Goal: Use online tool/utility: Utilize a website feature to perform a specific function

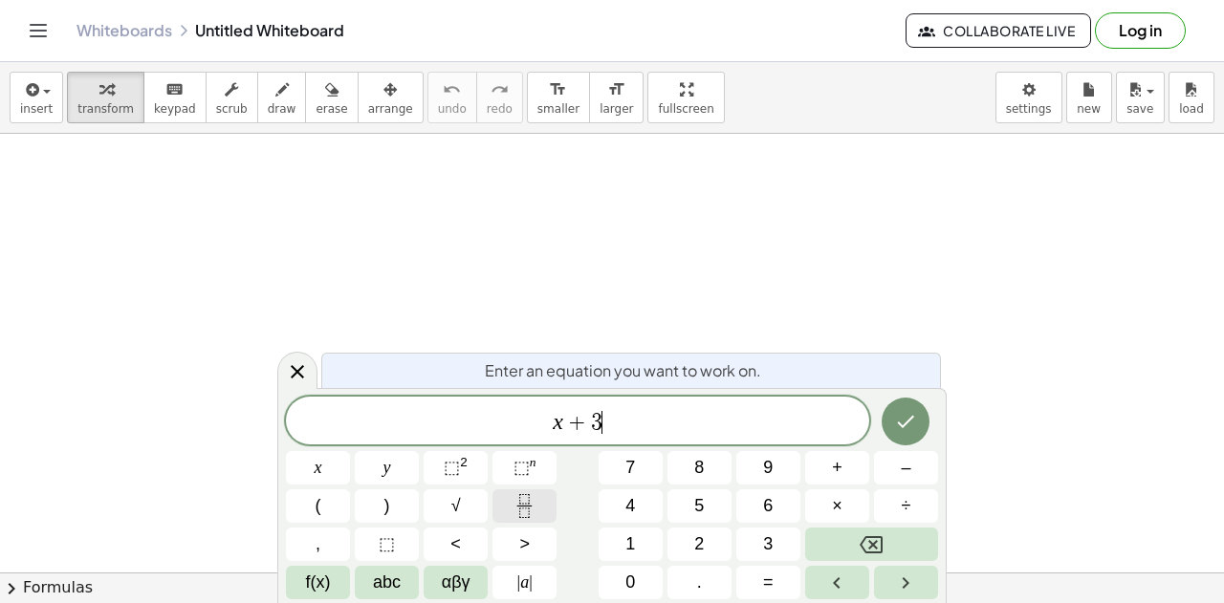
click at [530, 511] on icon "Fraction" at bounding box center [525, 506] width 24 height 24
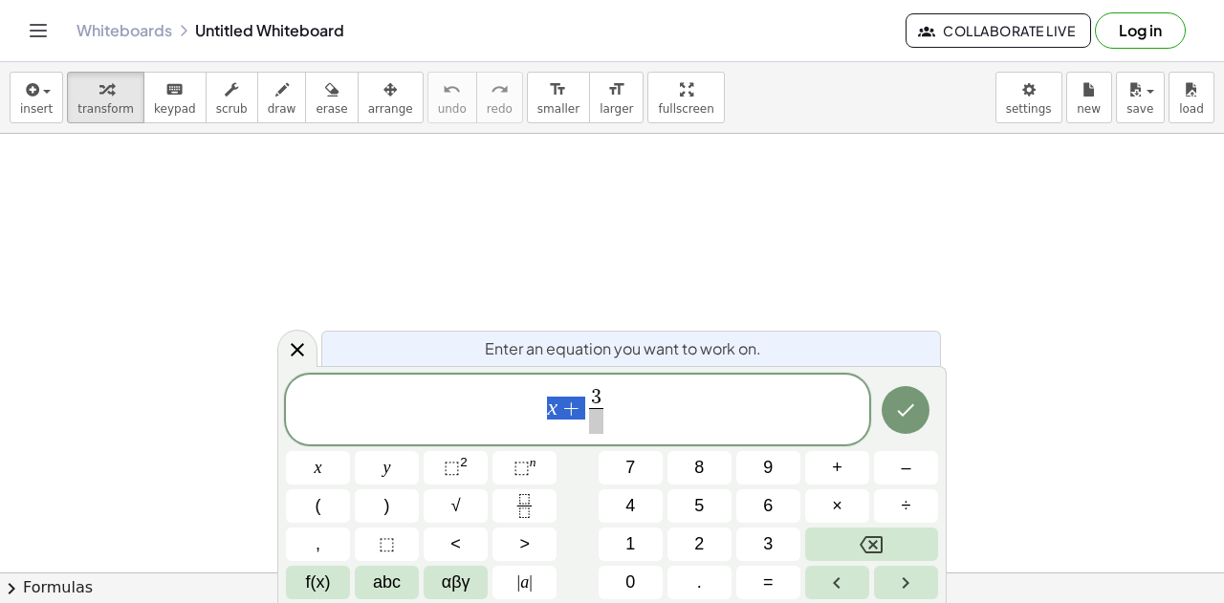
drag, startPoint x: 576, startPoint y: 413, endPoint x: 543, endPoint y: 405, distance: 33.6
click at [543, 405] on span "x + 3 ​" at bounding box center [577, 411] width 583 height 51
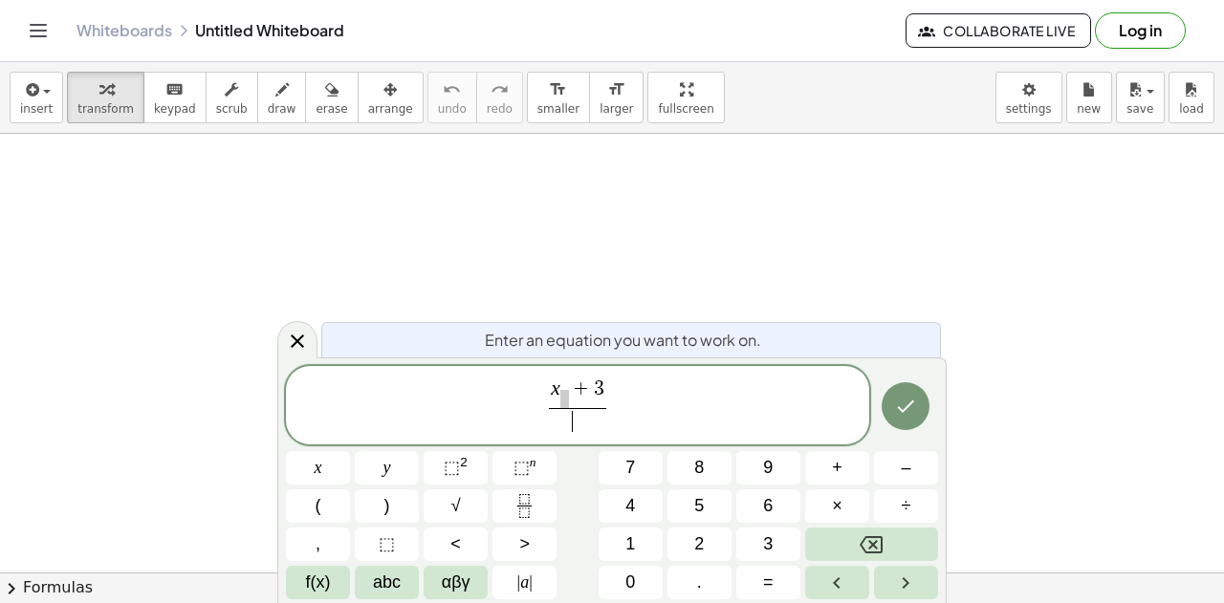
click at [575, 418] on span "​" at bounding box center [577, 421] width 57 height 26
click at [567, 399] on span at bounding box center [564, 399] width 9 height 18
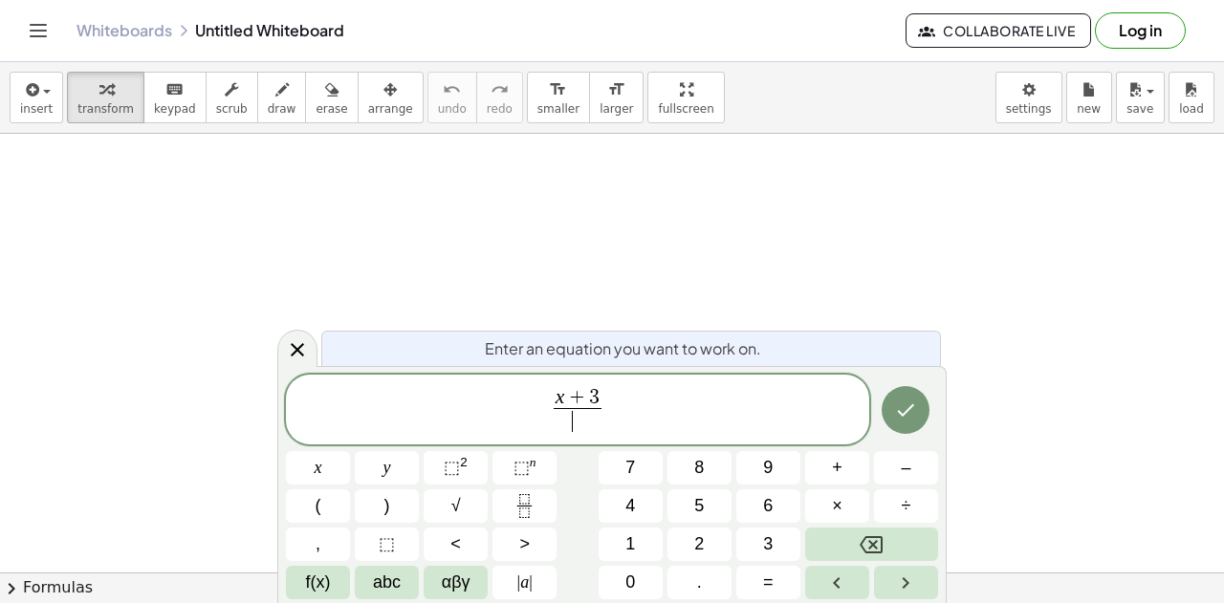
click at [574, 429] on span "​" at bounding box center [578, 421] width 49 height 26
click at [618, 403] on span "x + 3 5 ​ ​" at bounding box center [577, 411] width 583 height 51
click at [897, 421] on icon "Done" at bounding box center [905, 410] width 23 height 23
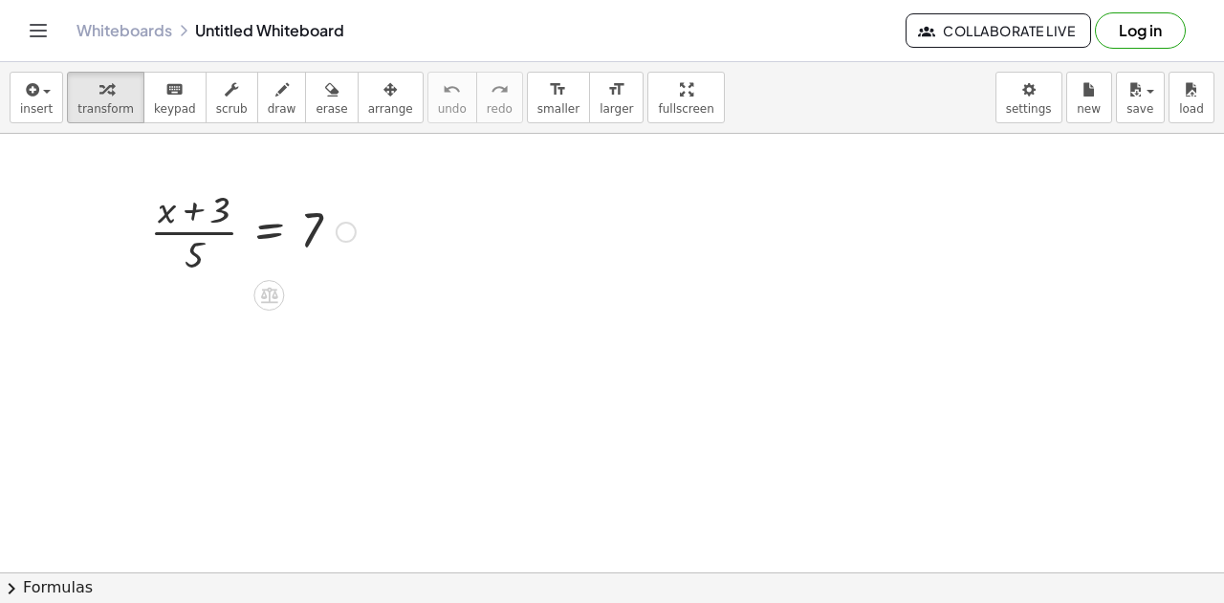
click at [345, 239] on div at bounding box center [346, 232] width 21 height 21
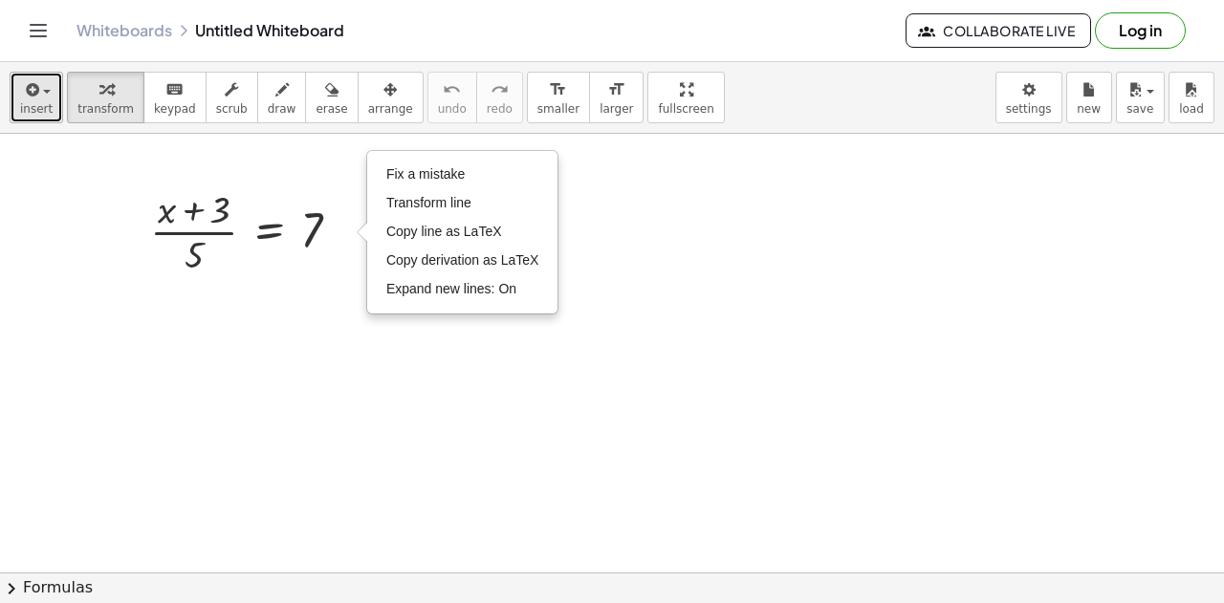
click at [39, 91] on span "button" at bounding box center [41, 91] width 4 height 13
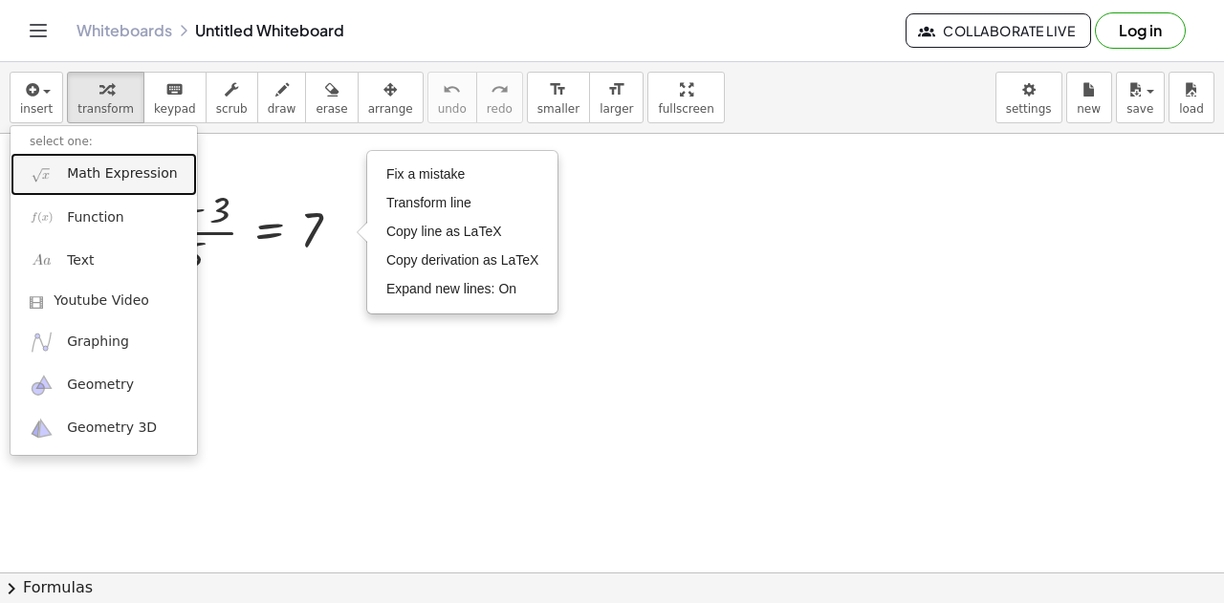
click at [99, 177] on span "Math Expression" at bounding box center [122, 173] width 110 height 19
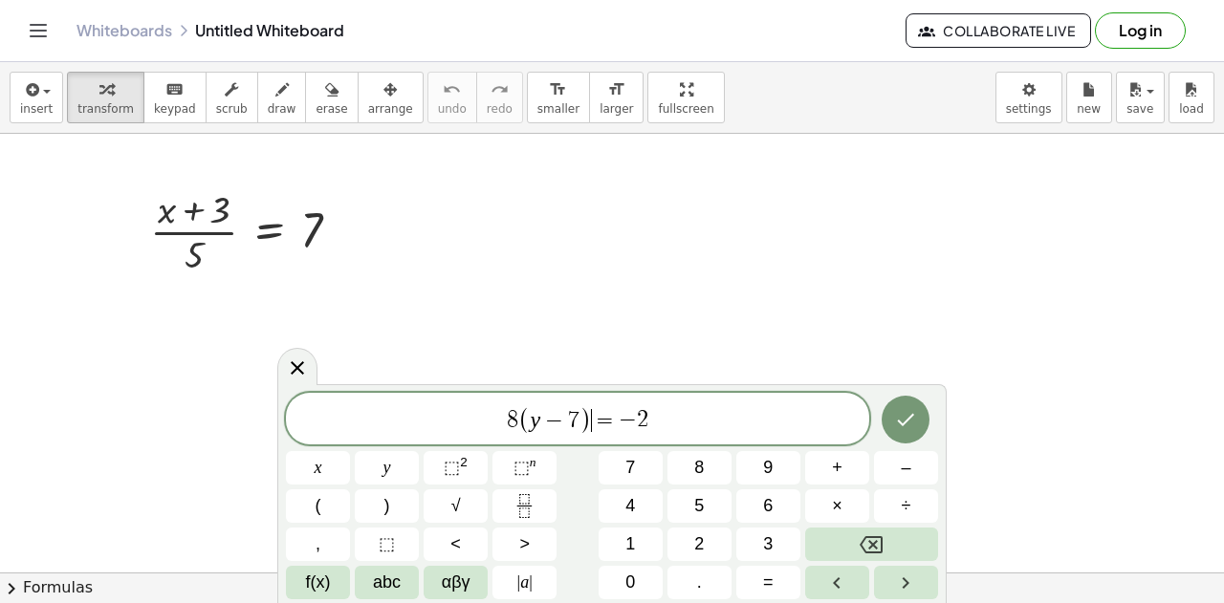
click at [595, 418] on span "=" at bounding box center [606, 420] width 28 height 23
click at [654, 419] on span "8 y − 7 ​ = − 2" at bounding box center [577, 422] width 583 height 27
click at [910, 429] on icon "Done" at bounding box center [905, 419] width 23 height 23
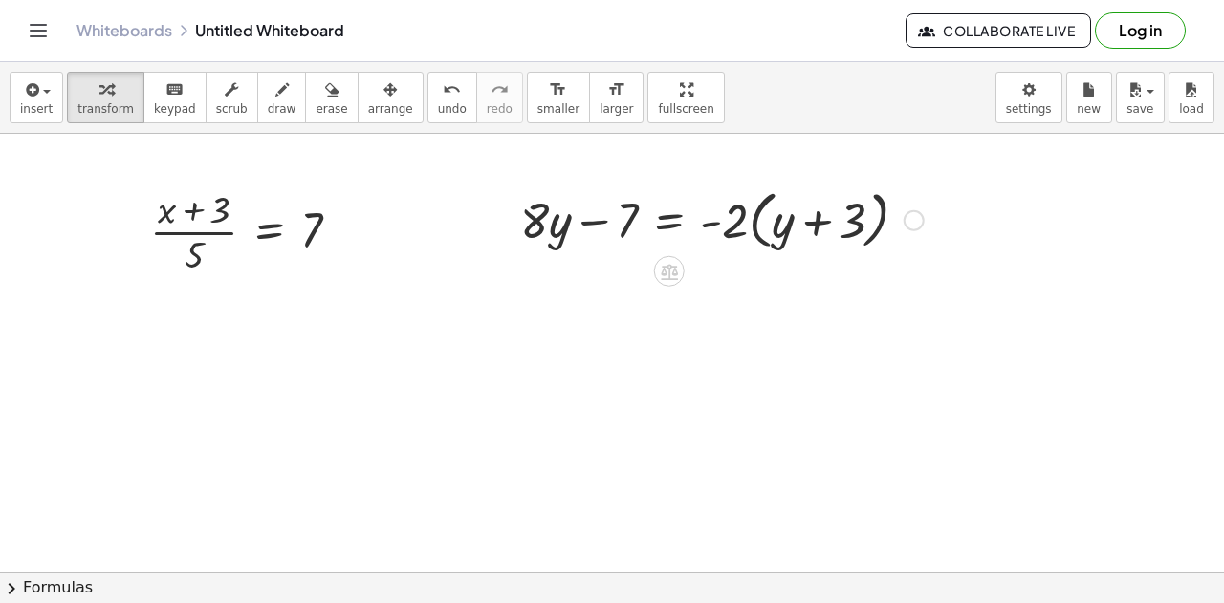
click at [627, 228] on div at bounding box center [722, 219] width 423 height 73
click at [698, 217] on div at bounding box center [722, 219] width 423 height 73
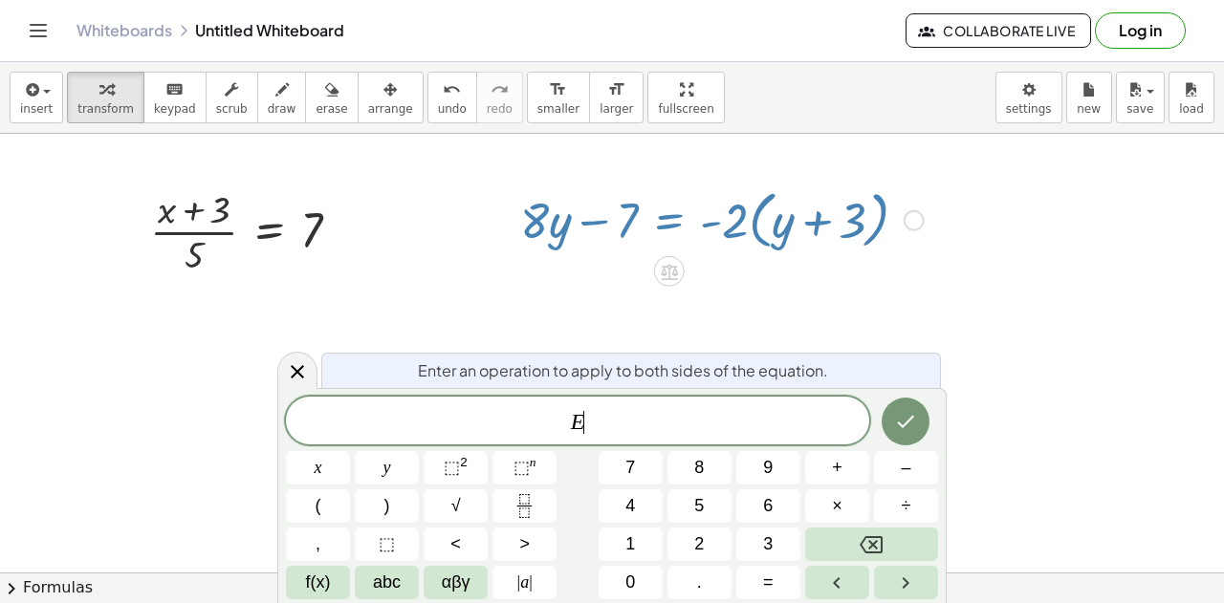
click at [698, 217] on div at bounding box center [722, 219] width 423 height 73
click at [775, 227] on div at bounding box center [722, 219] width 423 height 73
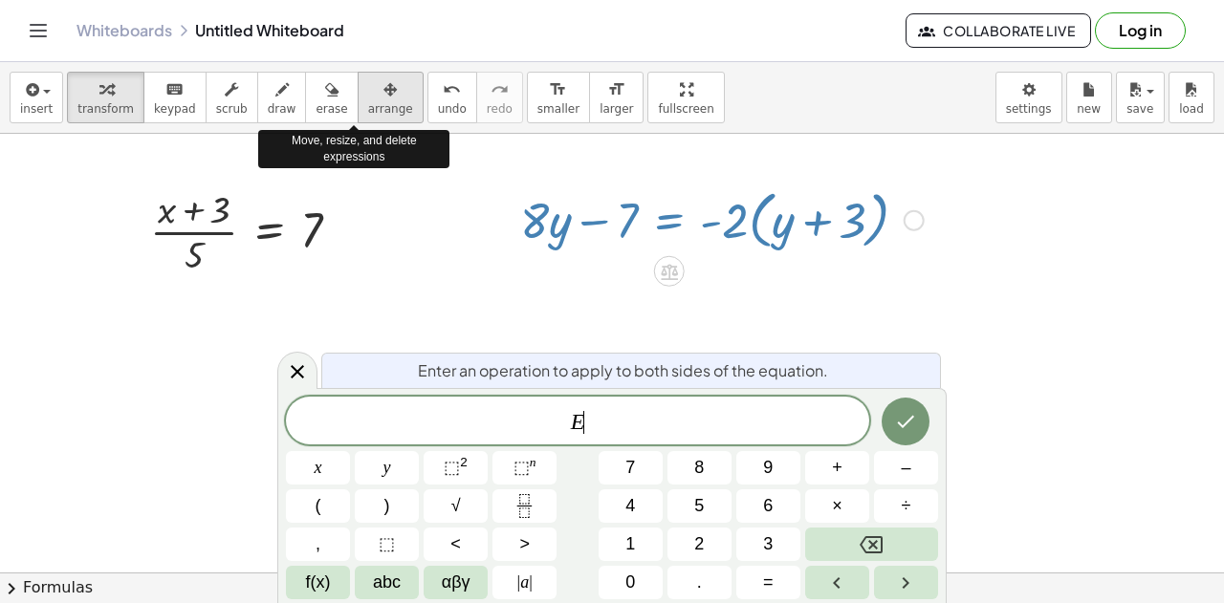
click at [368, 107] on span "arrange" at bounding box center [390, 108] width 45 height 13
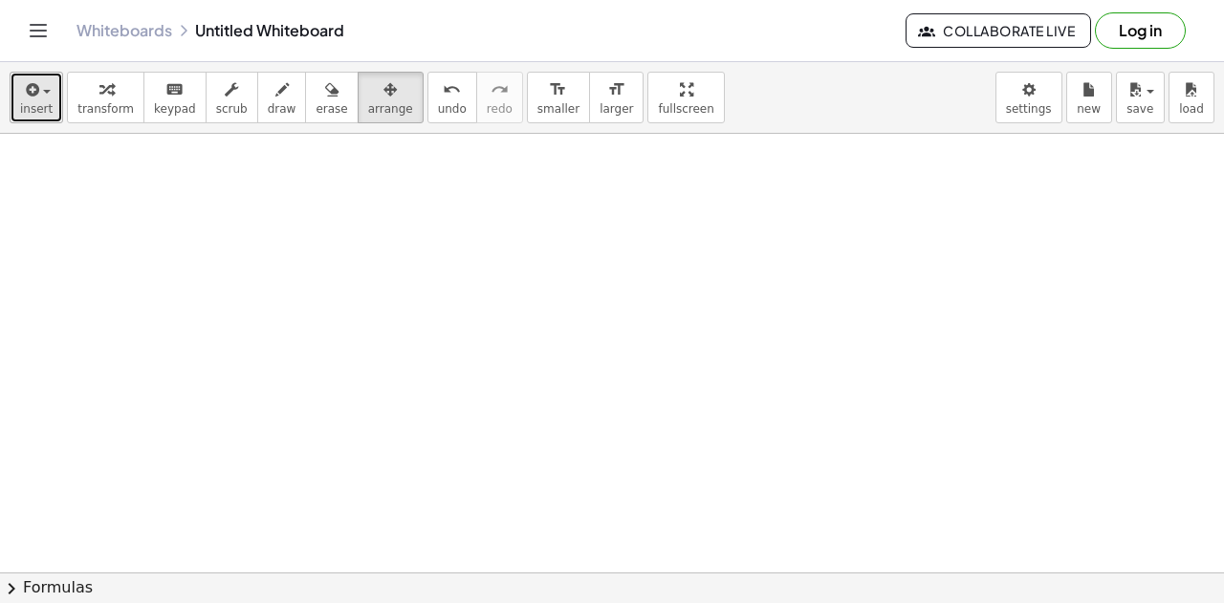
click at [27, 102] on span "insert" at bounding box center [36, 108] width 33 height 13
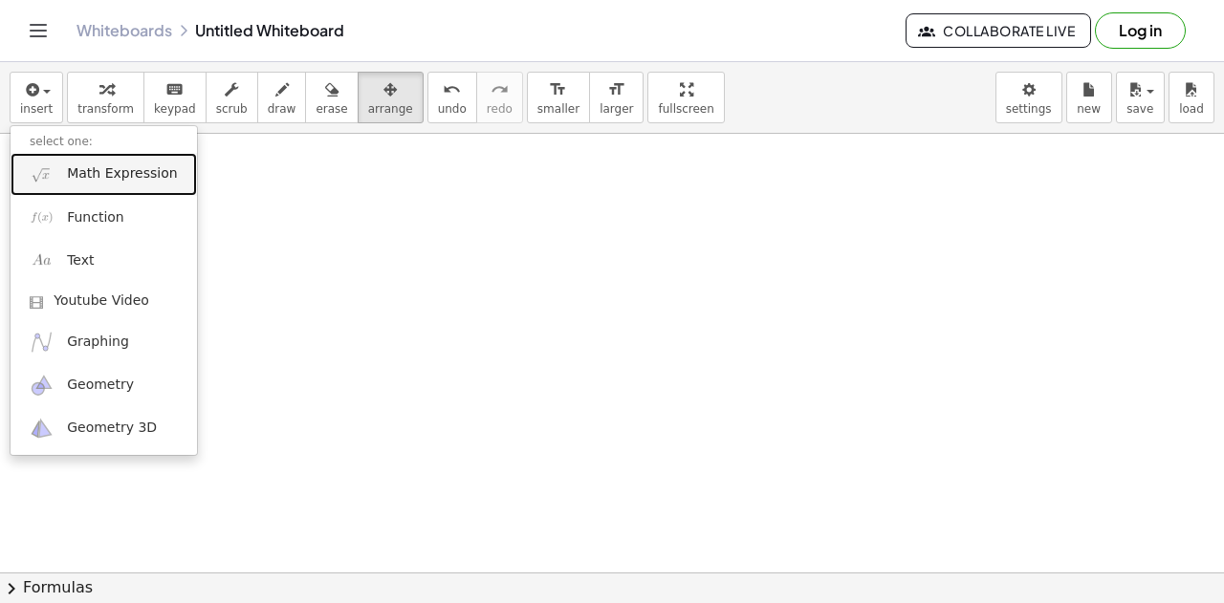
click at [78, 171] on span "Math Expression" at bounding box center [122, 173] width 110 height 19
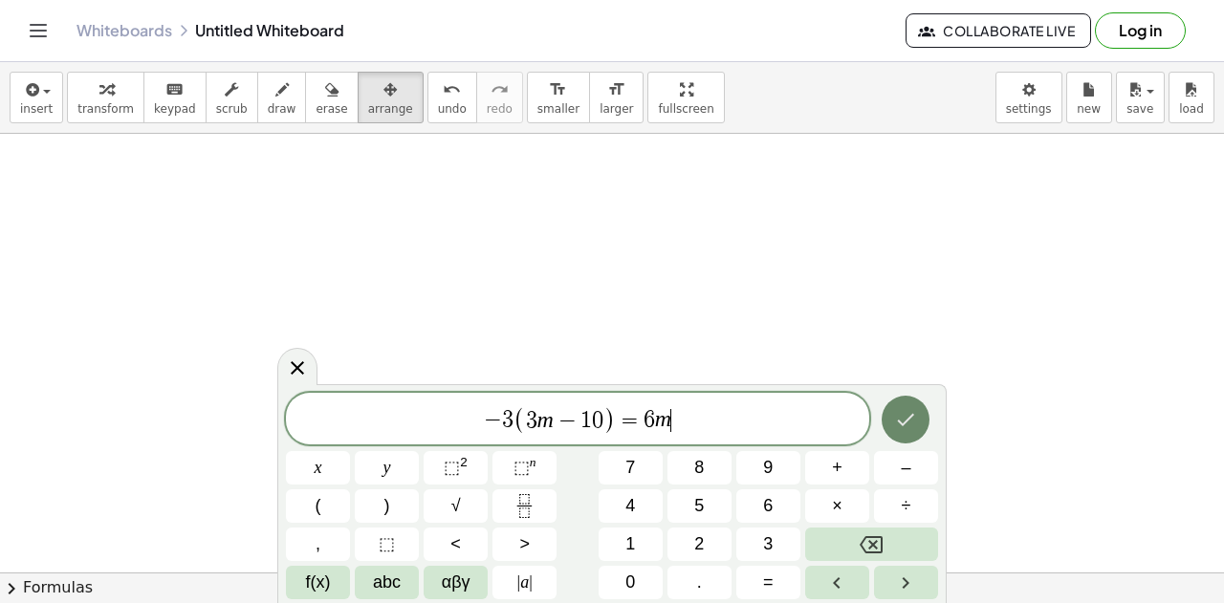
click at [914, 414] on icon "Done" at bounding box center [905, 419] width 23 height 23
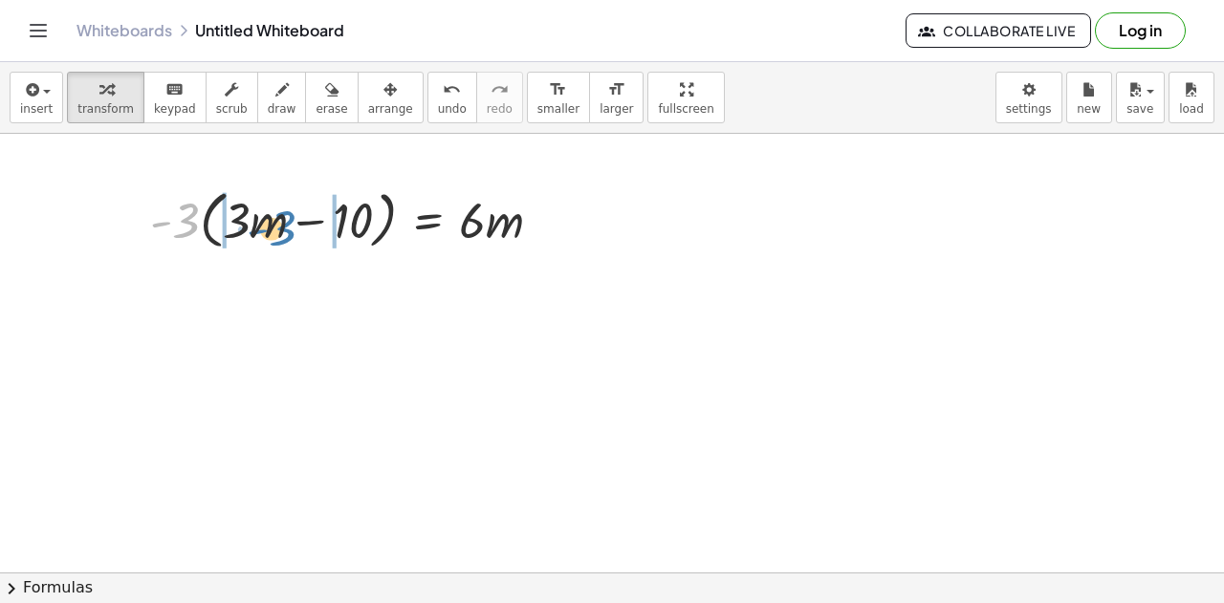
drag, startPoint x: 174, startPoint y: 220, endPoint x: 269, endPoint y: 227, distance: 94.9
click at [269, 227] on div at bounding box center [354, 219] width 427 height 73
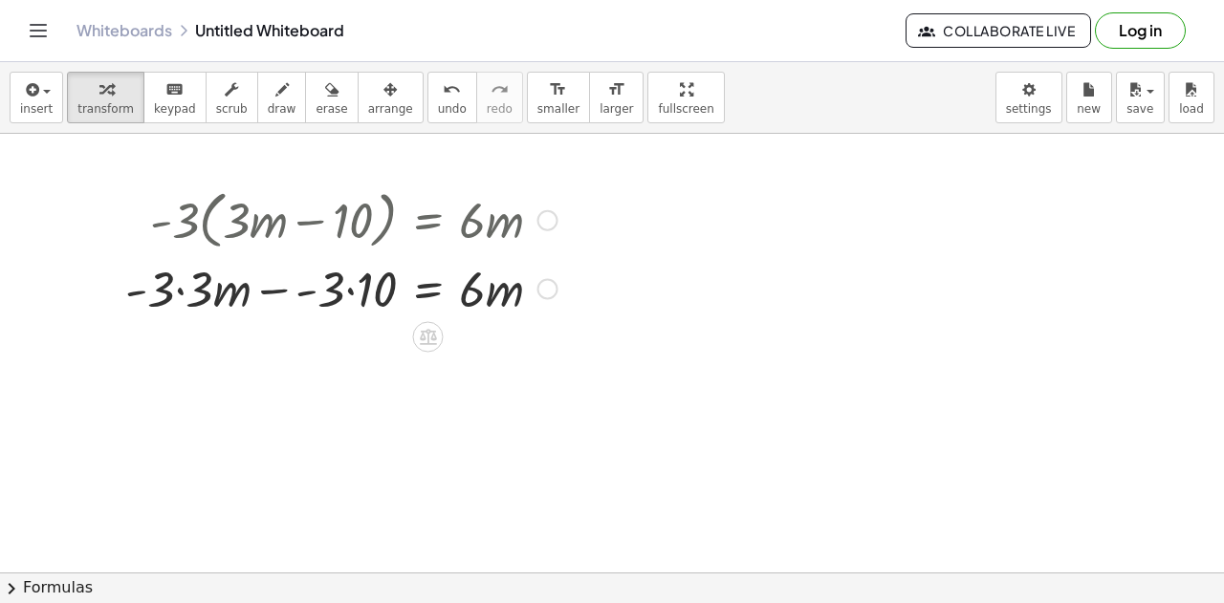
click at [177, 285] on div at bounding box center [341, 286] width 451 height 65
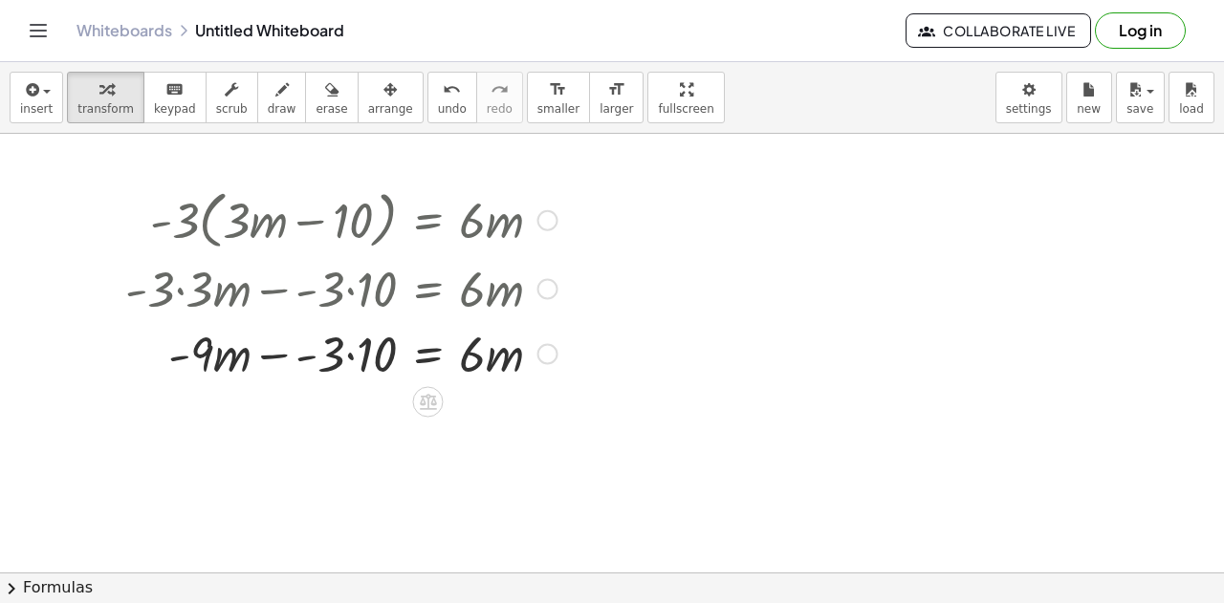
click at [352, 357] on div at bounding box center [341, 351] width 451 height 65
click at [328, 356] on div at bounding box center [341, 351] width 451 height 65
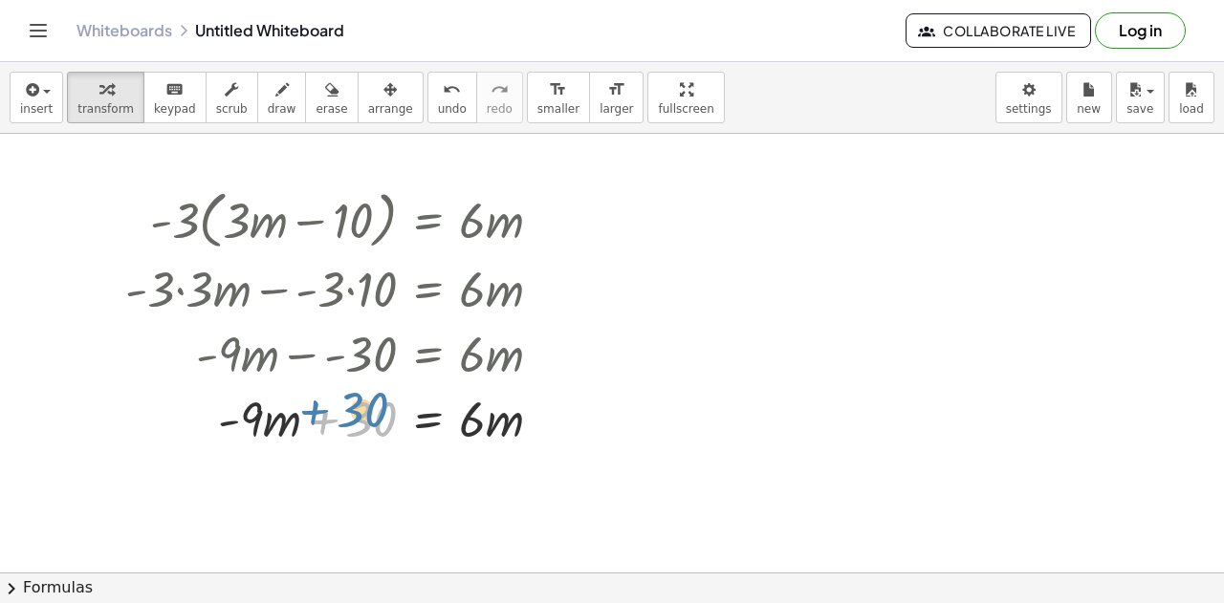
drag, startPoint x: 360, startPoint y: 418, endPoint x: 350, endPoint y: 409, distance: 12.9
click at [350, 409] on div at bounding box center [341, 416] width 451 height 65
drag, startPoint x: 358, startPoint y: 422, endPoint x: 606, endPoint y: 427, distance: 248.7
drag, startPoint x: 359, startPoint y: 414, endPoint x: 612, endPoint y: 410, distance: 253.4
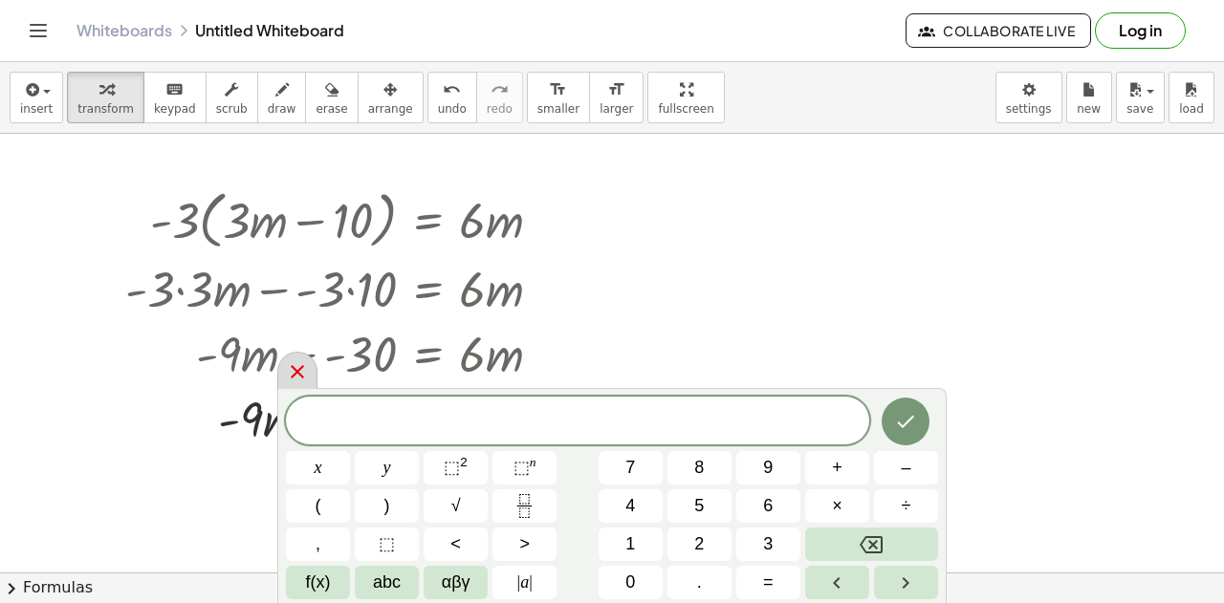
click at [301, 379] on icon at bounding box center [297, 372] width 23 height 23
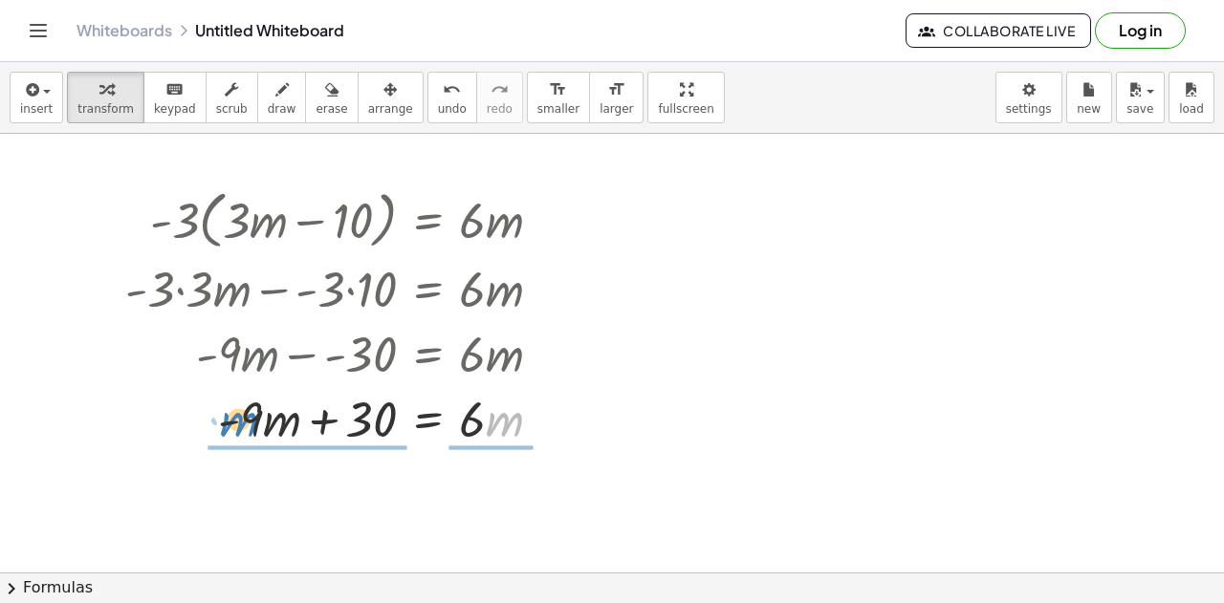
drag, startPoint x: 490, startPoint y: 426, endPoint x: 224, endPoint y: 426, distance: 265.8
click at [224, 426] on div at bounding box center [341, 416] width 451 height 65
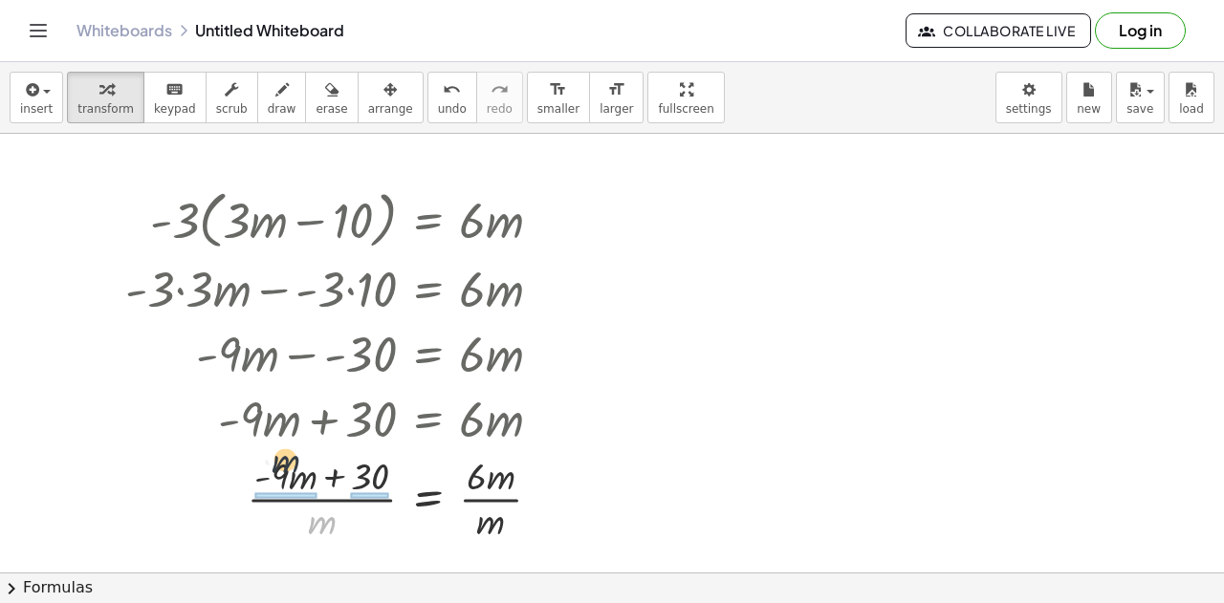
drag, startPoint x: 327, startPoint y: 524, endPoint x: 290, endPoint y: 460, distance: 74.1
click at [290, 460] on div at bounding box center [341, 497] width 451 height 96
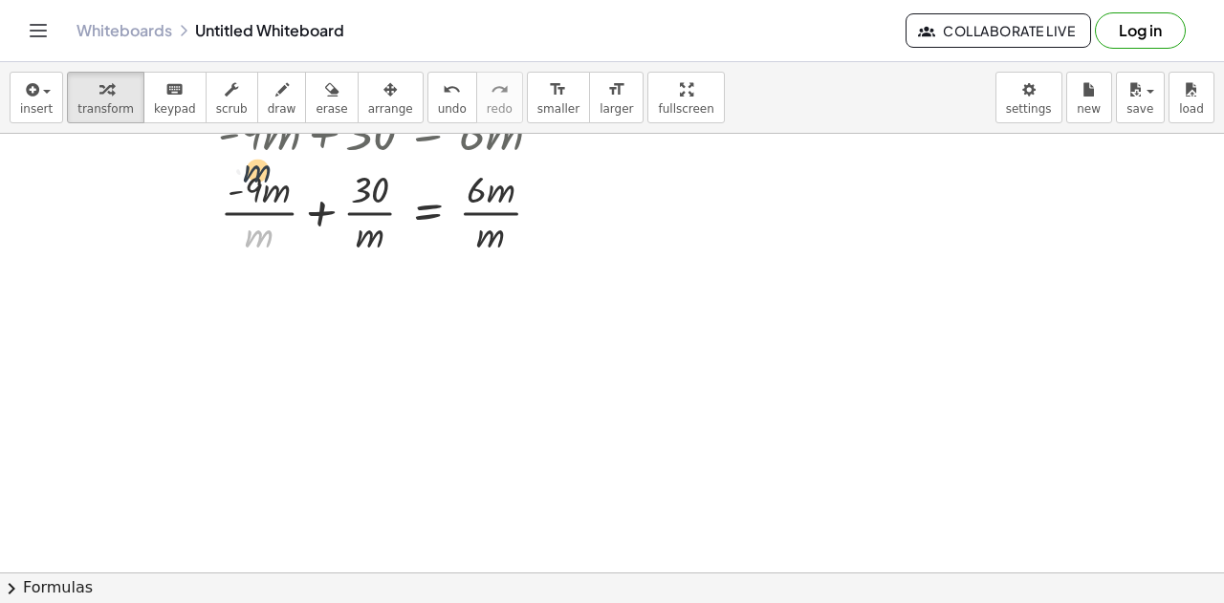
drag, startPoint x: 264, startPoint y: 240, endPoint x: 261, endPoint y: 173, distance: 67.0
click at [261, 173] on div at bounding box center [341, 211] width 451 height 96
click at [267, 212] on div at bounding box center [341, 211] width 451 height 96
drag, startPoint x: 258, startPoint y: 211, endPoint x: 249, endPoint y: 206, distance: 11.2
click at [257, 211] on div at bounding box center [341, 211] width 451 height 96
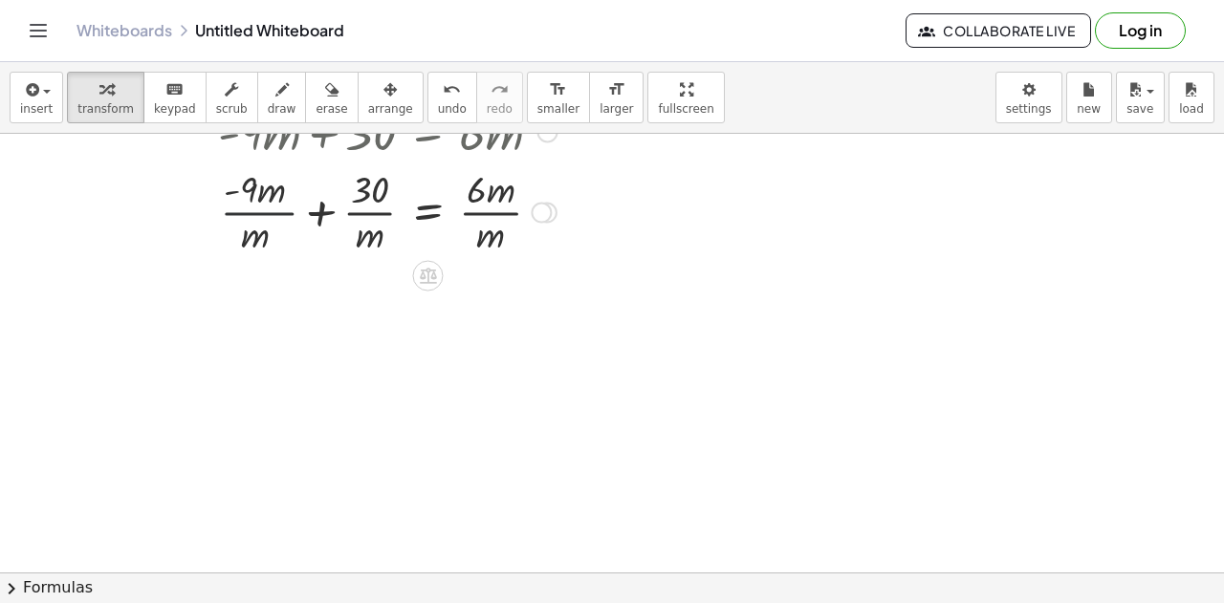
click at [249, 206] on div at bounding box center [341, 211] width 451 height 96
drag, startPoint x: 254, startPoint y: 242, endPoint x: 252, endPoint y: 206, distance: 36.4
click at [252, 206] on div at bounding box center [341, 211] width 451 height 96
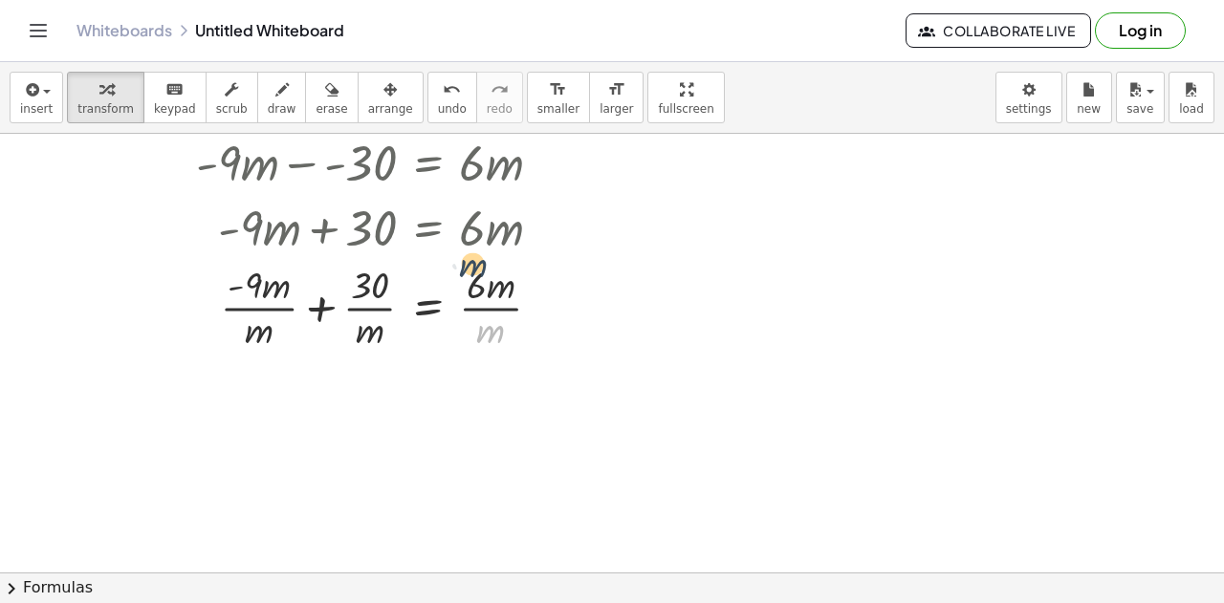
drag, startPoint x: 492, startPoint y: 334, endPoint x: 474, endPoint y: 267, distance: 69.4
click at [474, 267] on div at bounding box center [341, 306] width 451 height 96
drag, startPoint x: 503, startPoint y: 285, endPoint x: 484, endPoint y: 349, distance: 66.9
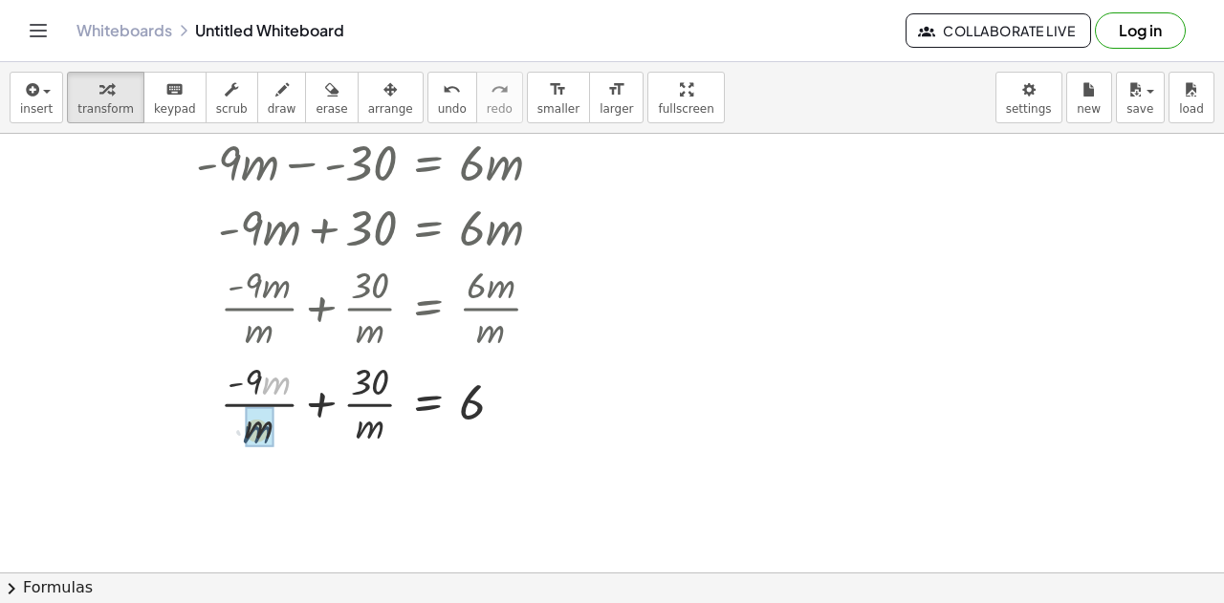
drag, startPoint x: 277, startPoint y: 385, endPoint x: 258, endPoint y: 435, distance: 53.3
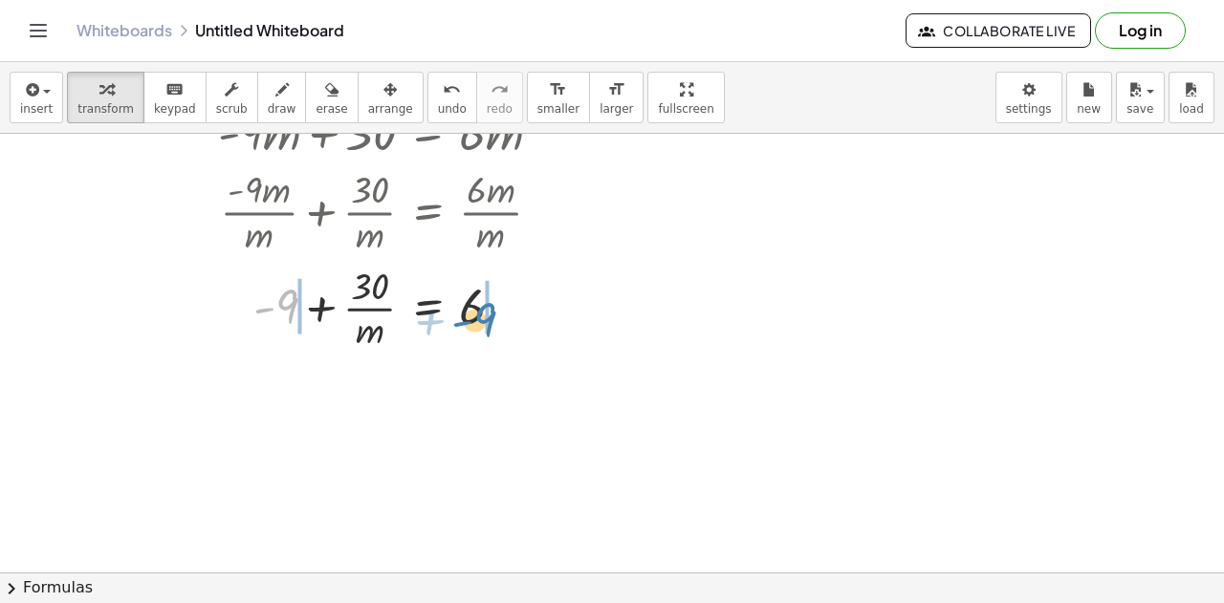
drag, startPoint x: 291, startPoint y: 308, endPoint x: 490, endPoint y: 318, distance: 199.2
click at [490, 318] on div at bounding box center [356, 306] width 481 height 96
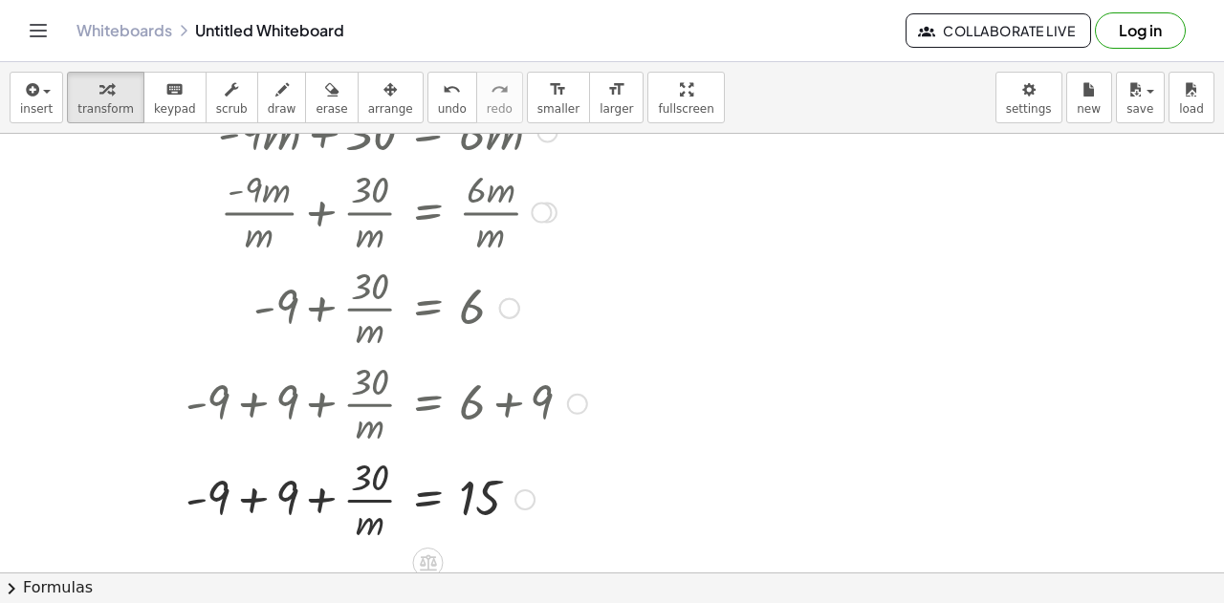
drag, startPoint x: 255, startPoint y: 498, endPoint x: 277, endPoint y: 492, distance: 22.7
click at [258, 496] on div at bounding box center [356, 498] width 481 height 96
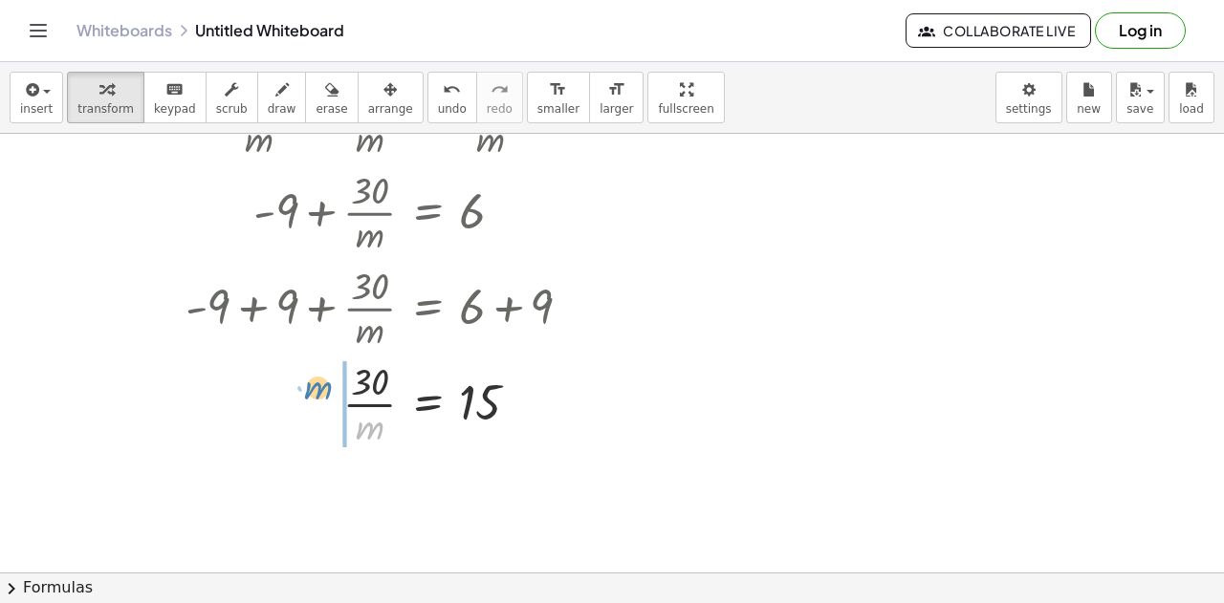
drag, startPoint x: 375, startPoint y: 434, endPoint x: 323, endPoint y: 395, distance: 64.8
click at [323, 395] on div at bounding box center [356, 403] width 481 height 96
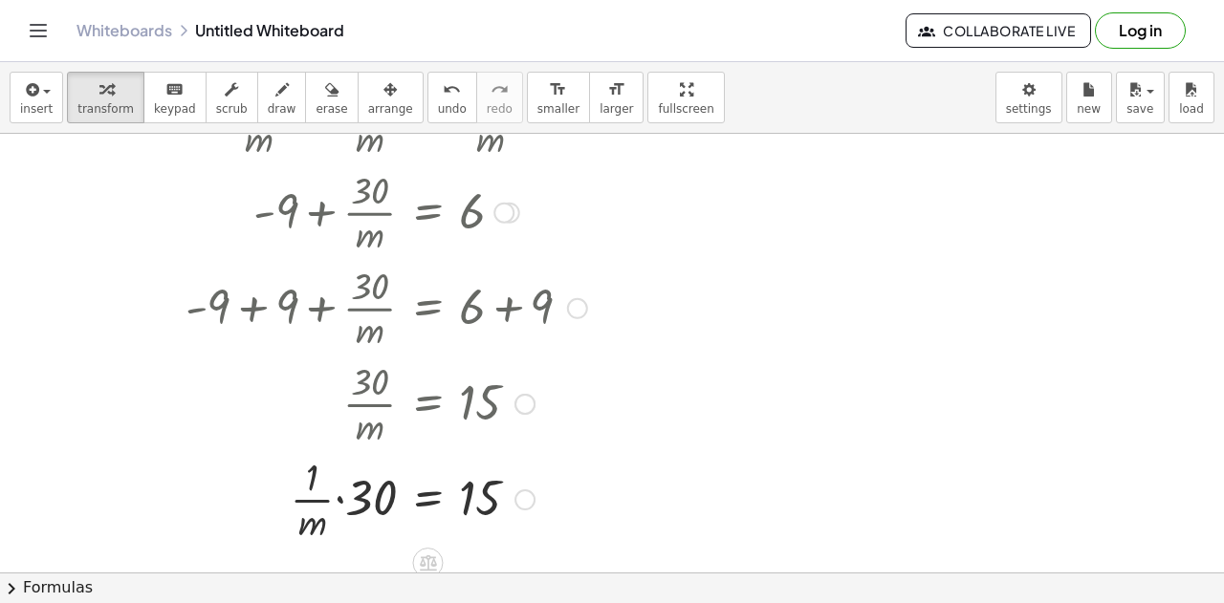
scroll to position [478, 0]
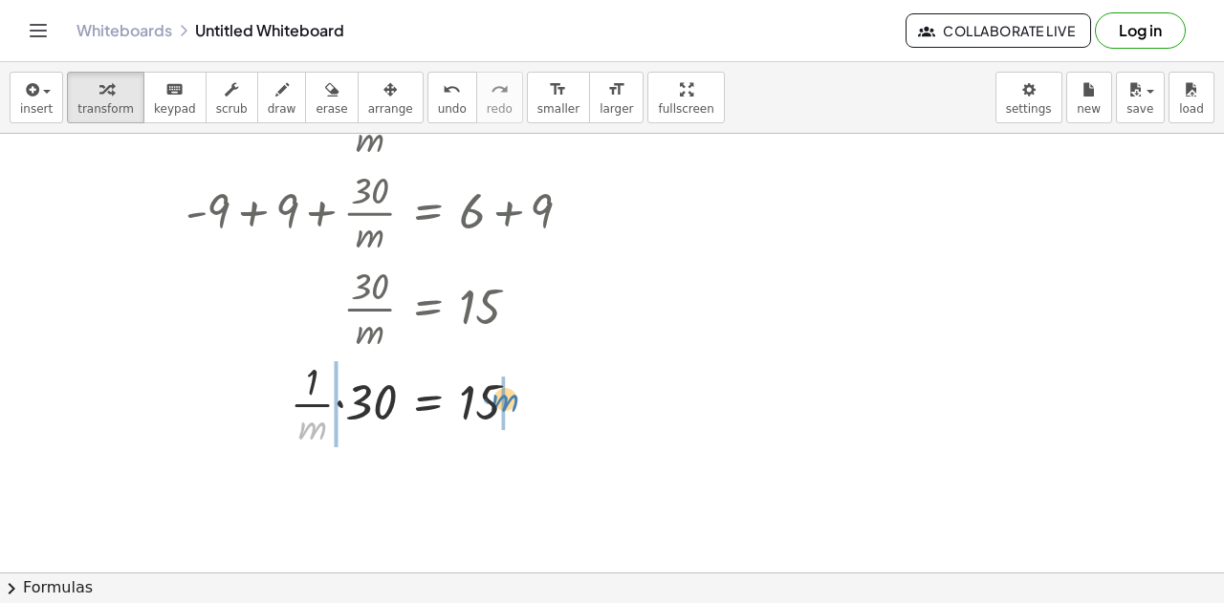
drag, startPoint x: 316, startPoint y: 433, endPoint x: 508, endPoint y: 406, distance: 194.1
click at [508, 406] on div at bounding box center [356, 403] width 481 height 96
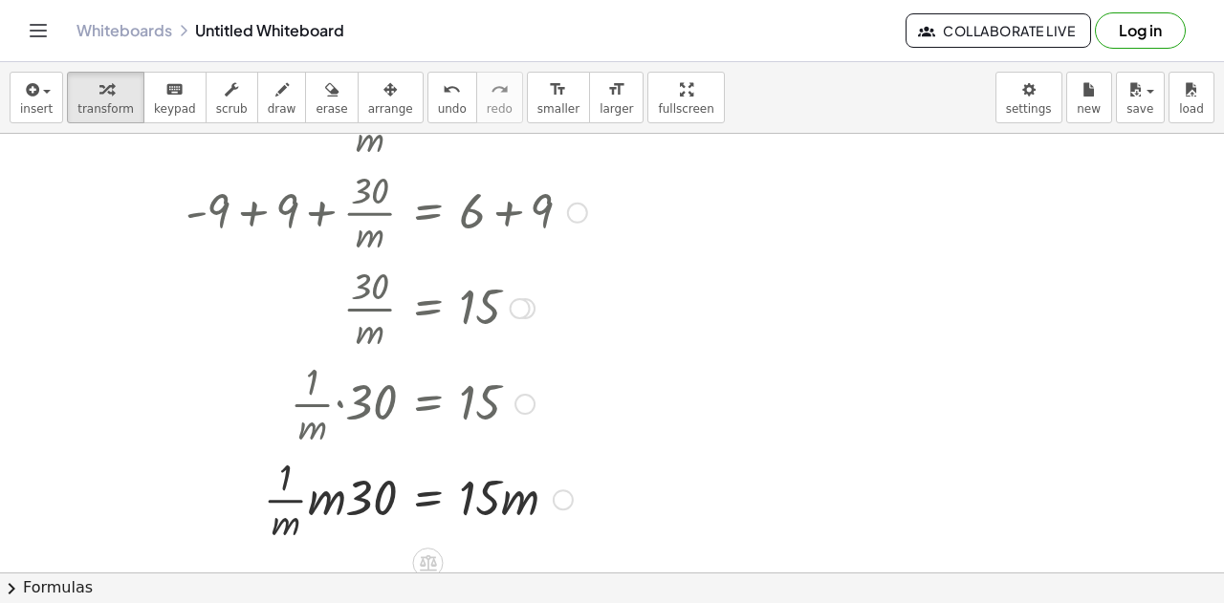
scroll to position [564, 0]
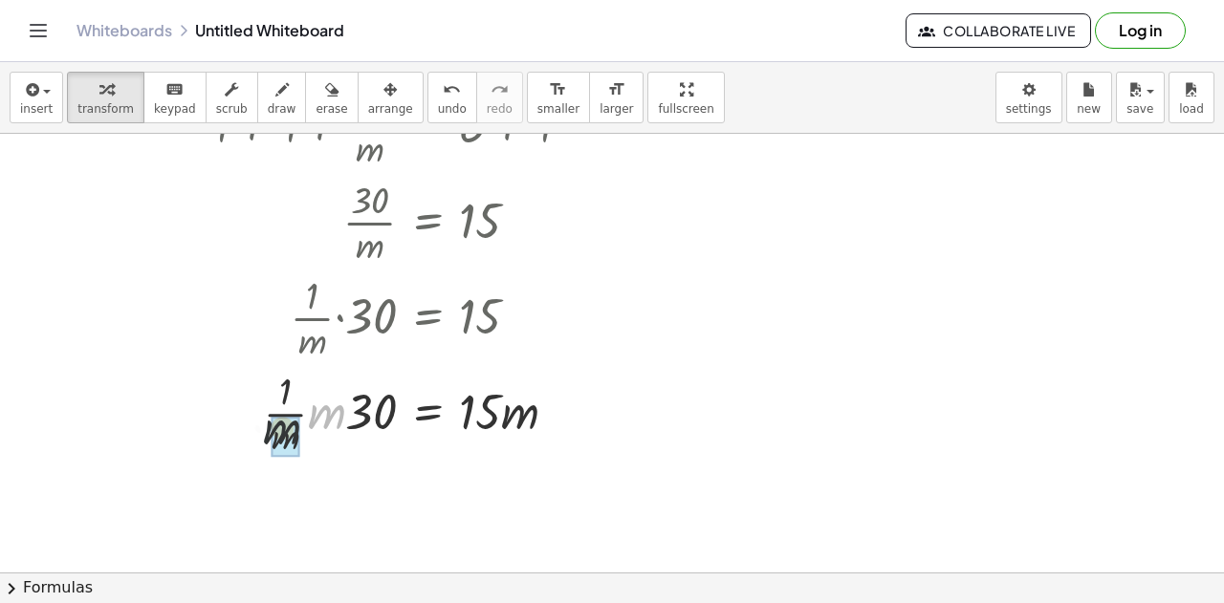
drag, startPoint x: 323, startPoint y: 416, endPoint x: 272, endPoint y: 440, distance: 56.9
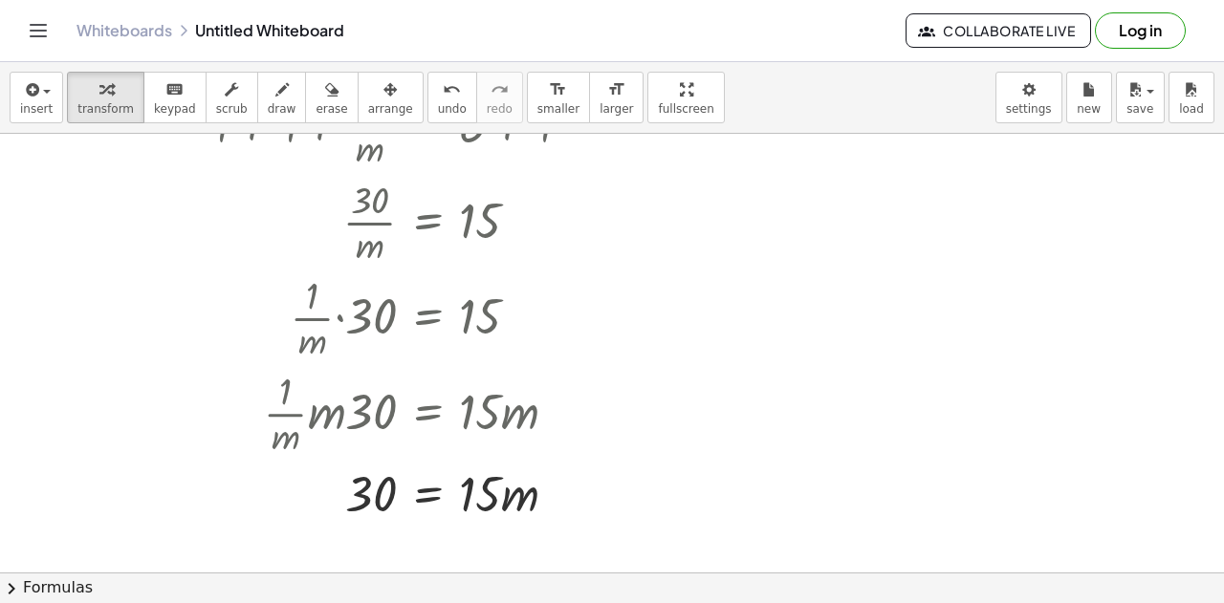
scroll to position [755, 0]
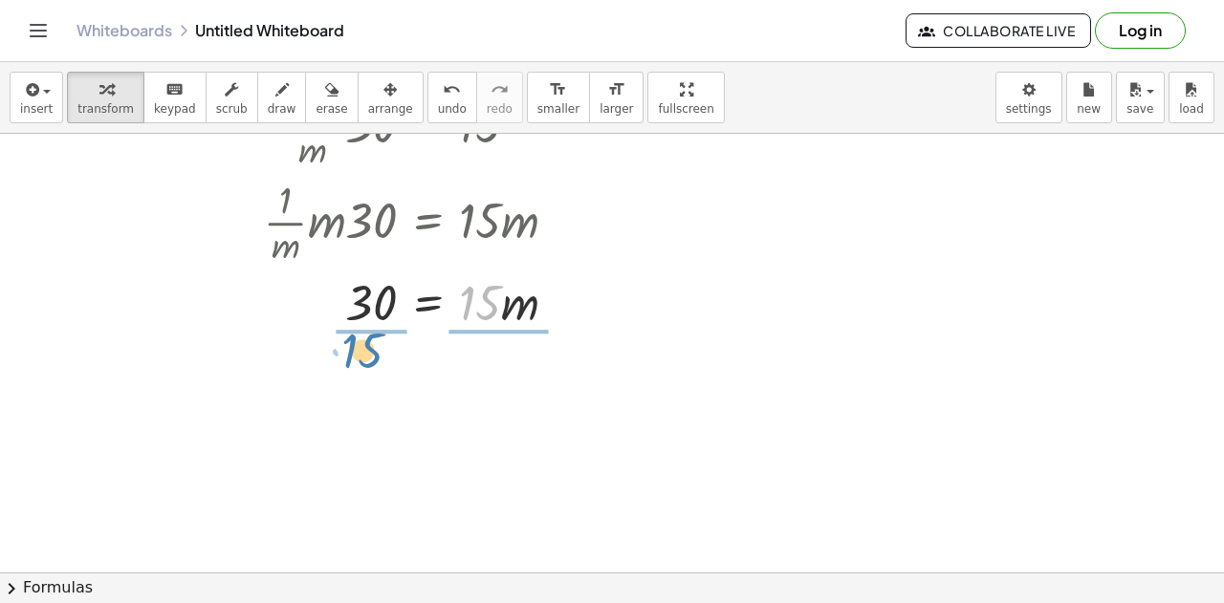
drag, startPoint x: 483, startPoint y: 307, endPoint x: 361, endPoint y: 353, distance: 129.8
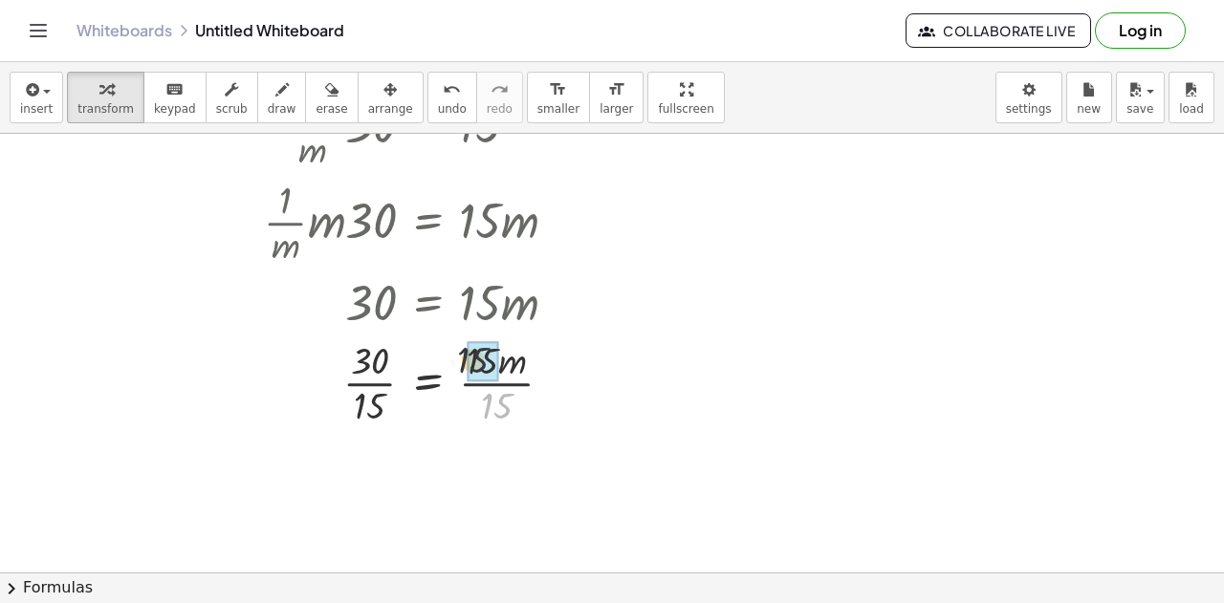
drag, startPoint x: 501, startPoint y: 414, endPoint x: 487, endPoint y: 385, distance: 32.1
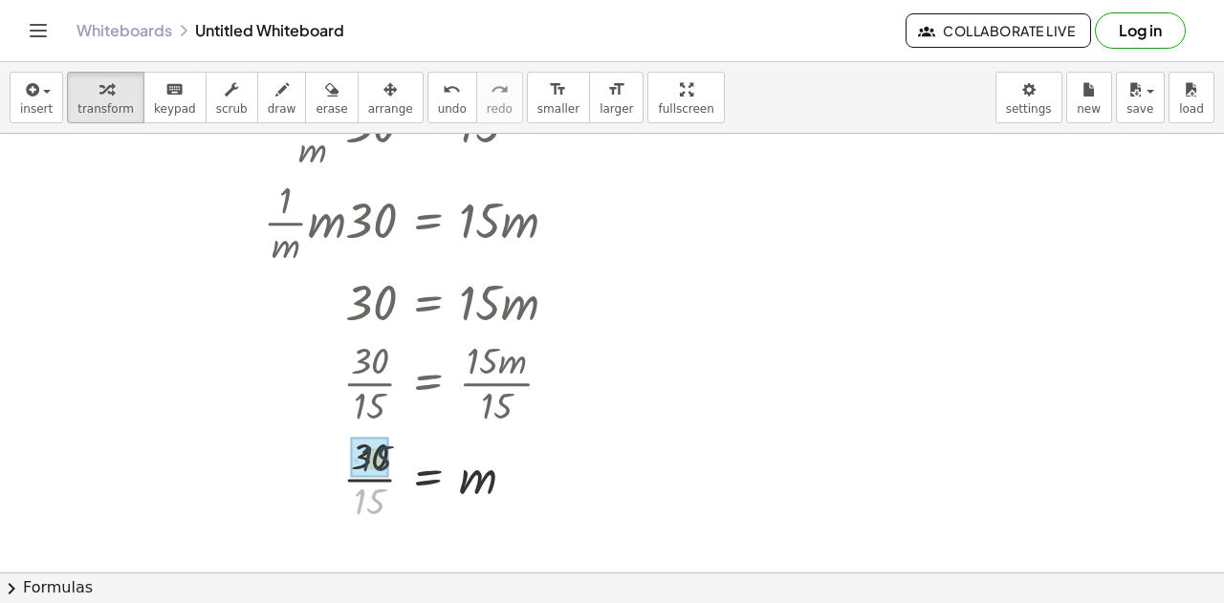
drag, startPoint x: 358, startPoint y: 502, endPoint x: 364, endPoint y: 458, distance: 44.5
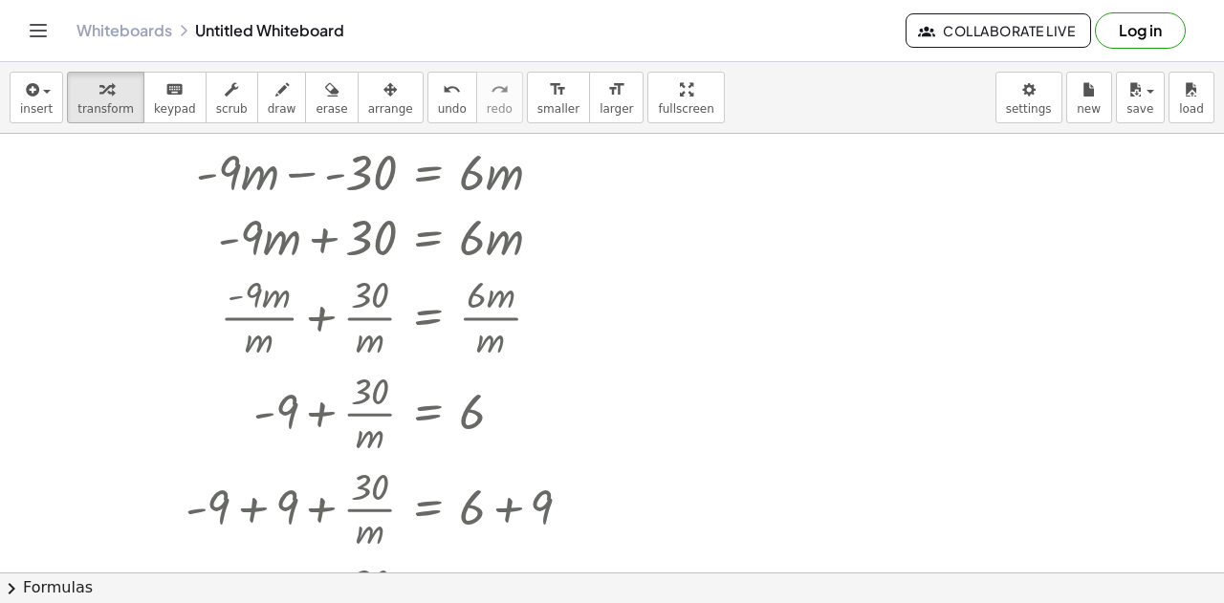
scroll to position [0, 0]
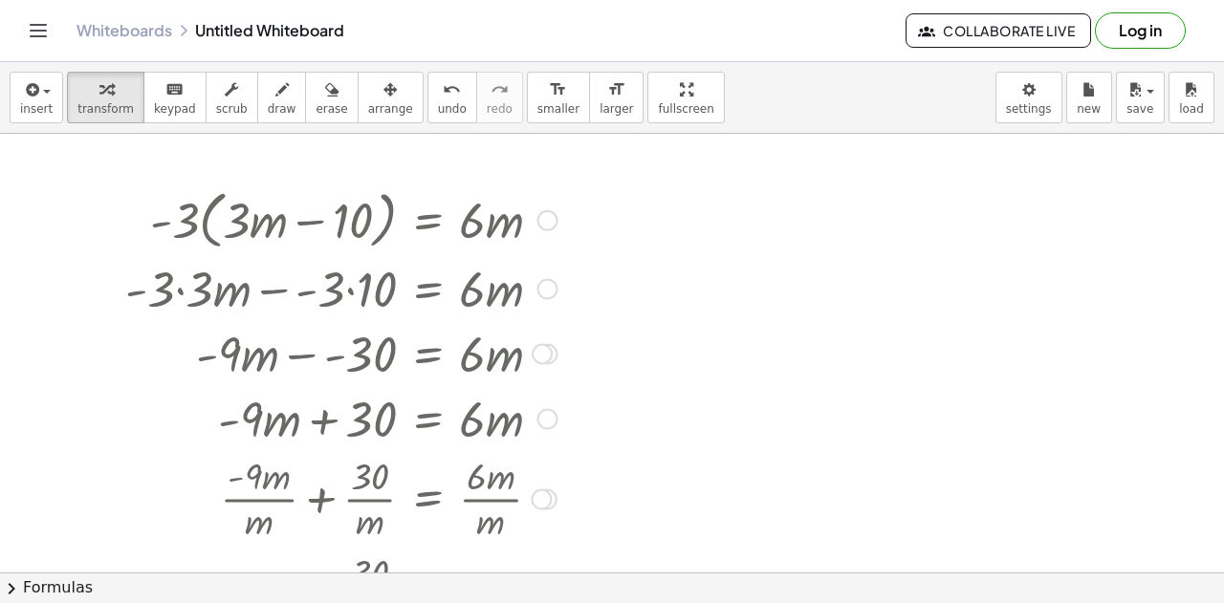
click at [489, 216] on div at bounding box center [356, 219] width 481 height 73
drag, startPoint x: 662, startPoint y: 265, endPoint x: 569, endPoint y: 223, distance: 101.9
click at [650, 266] on div at bounding box center [612, 574] width 1224 height 881
click at [438, 97] on div "undo" at bounding box center [452, 88] width 29 height 23
click at [544, 225] on div at bounding box center [547, 219] width 21 height 21
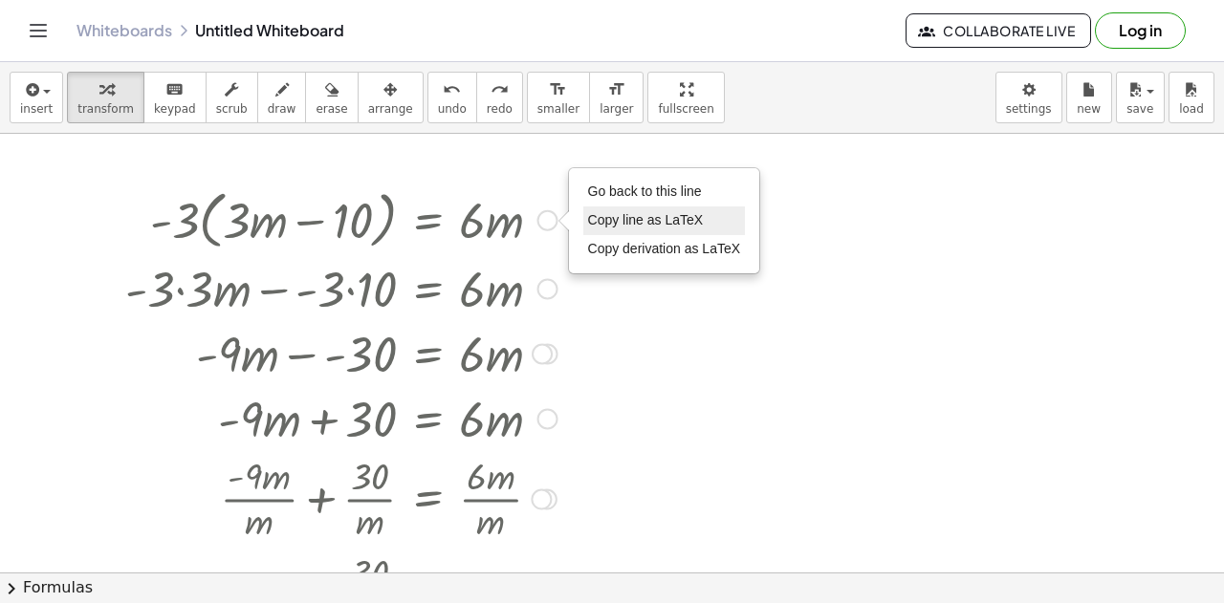
click at [629, 225] on span "Copy line as LaTeX" at bounding box center [646, 219] width 116 height 15
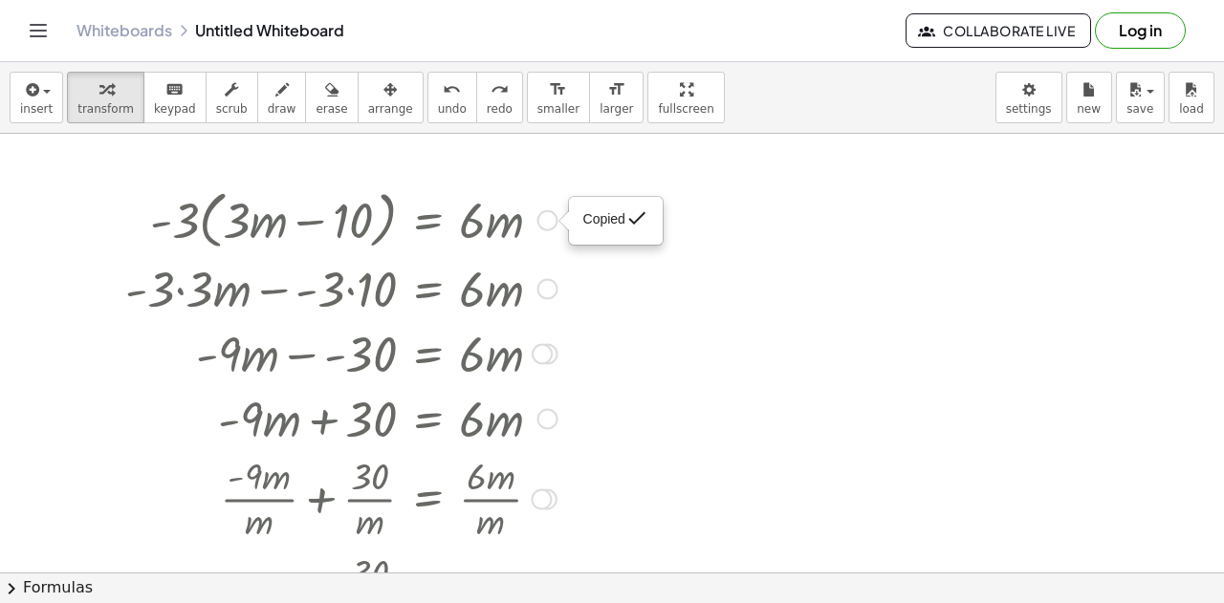
click at [549, 216] on div "Copied done" at bounding box center [547, 219] width 21 height 21
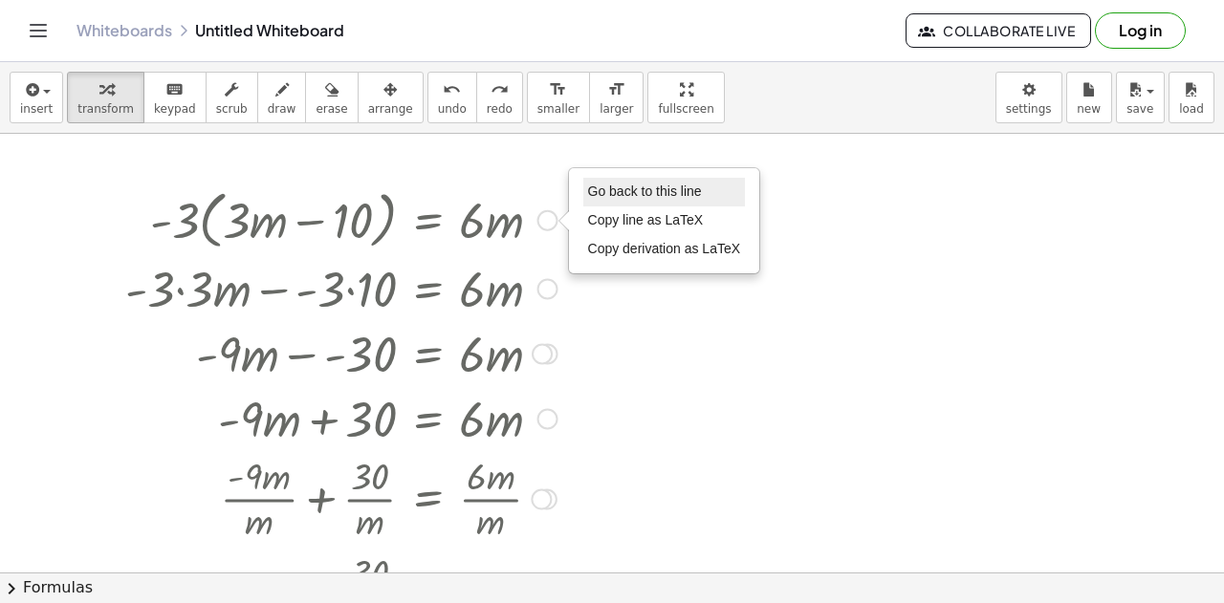
click at [618, 188] on span "Go back to this line" at bounding box center [645, 191] width 114 height 15
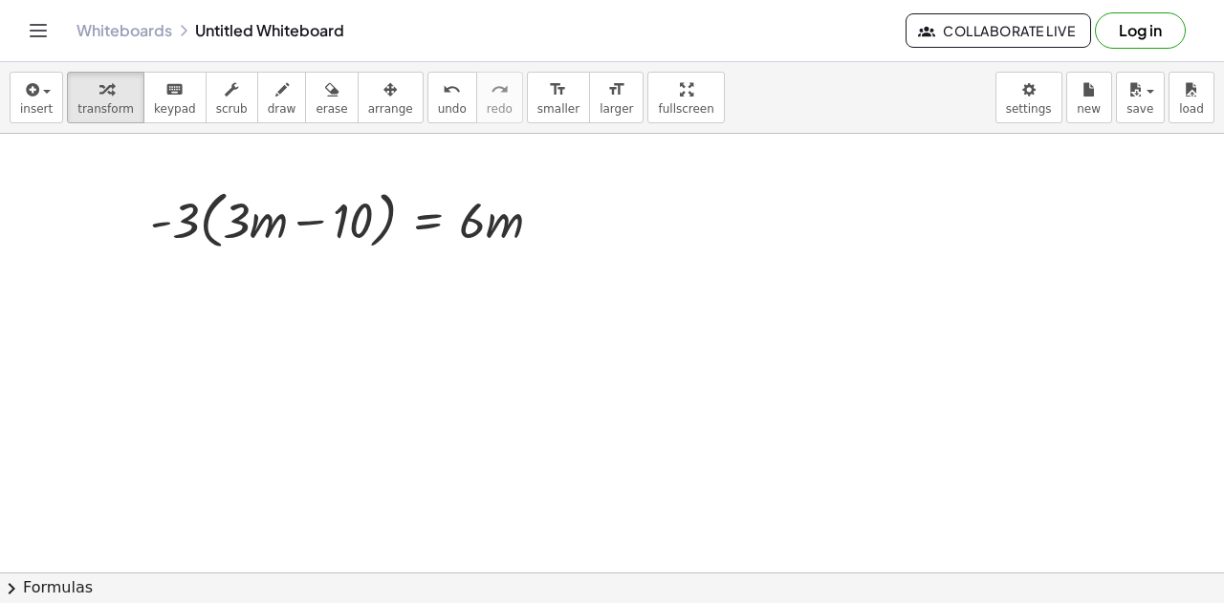
click at [561, 263] on div at bounding box center [612, 574] width 1224 height 881
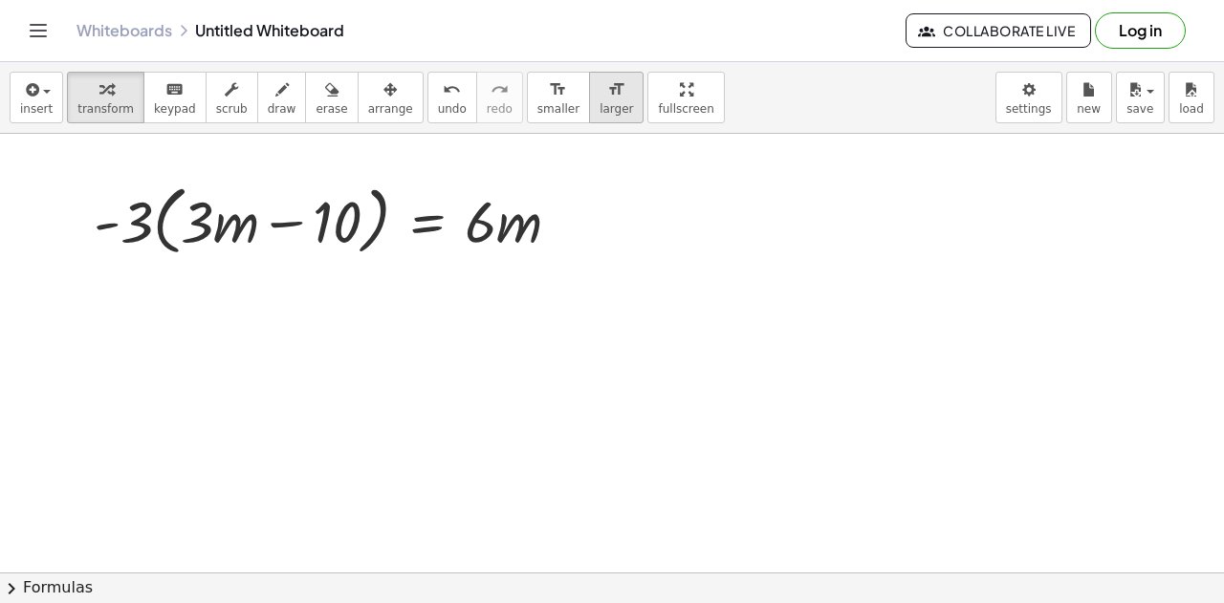
click at [600, 102] on span "larger" at bounding box center [616, 108] width 33 height 13
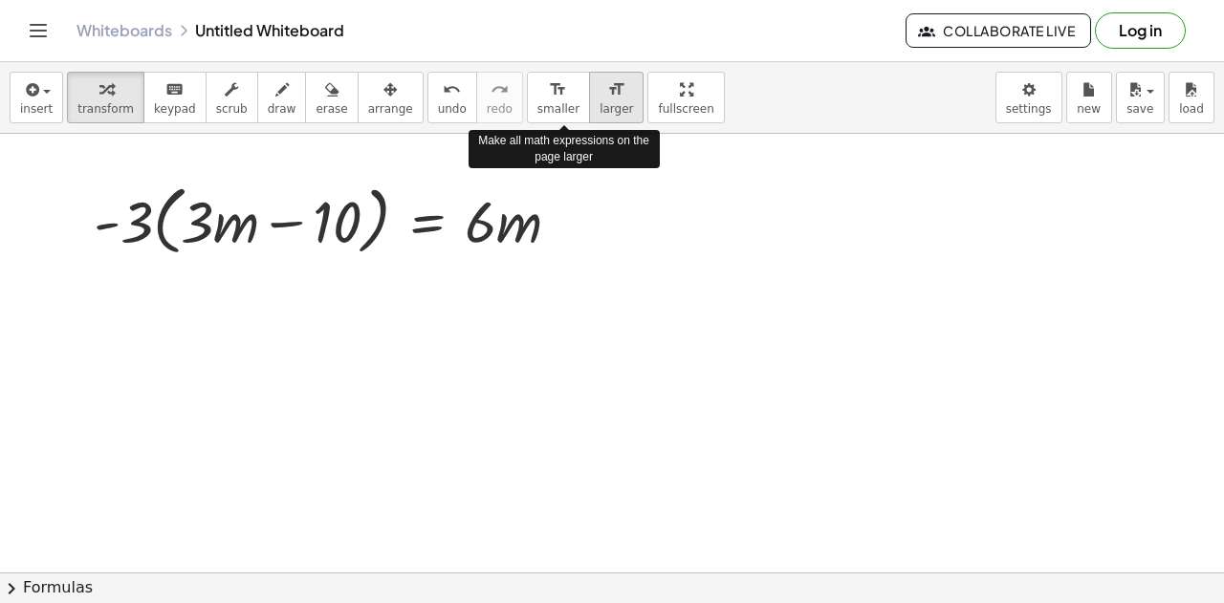
click at [600, 102] on span "larger" at bounding box center [616, 108] width 33 height 13
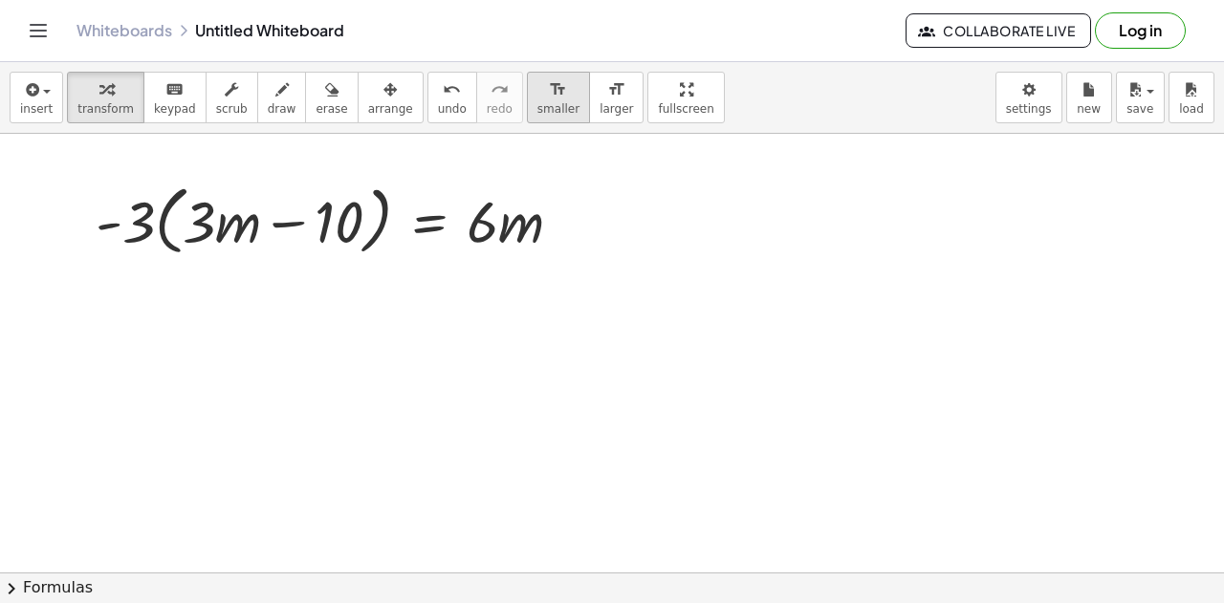
click at [537, 102] on span "smaller" at bounding box center [558, 108] width 42 height 13
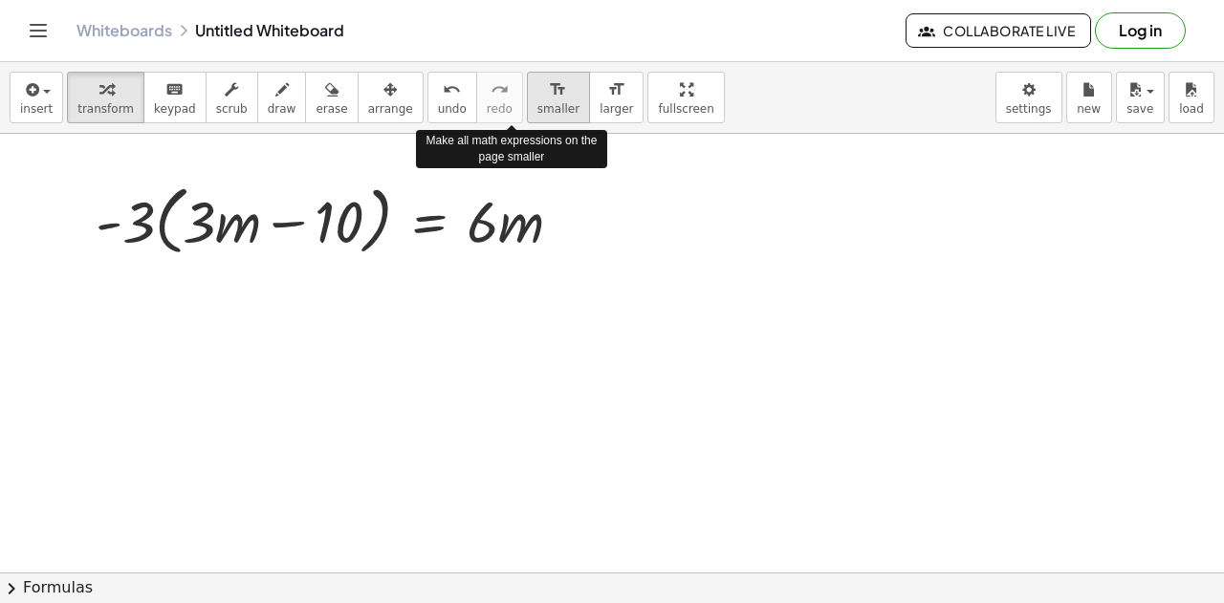
click at [537, 102] on span "smaller" at bounding box center [558, 108] width 42 height 13
